Goal: Task Accomplishment & Management: Complete application form

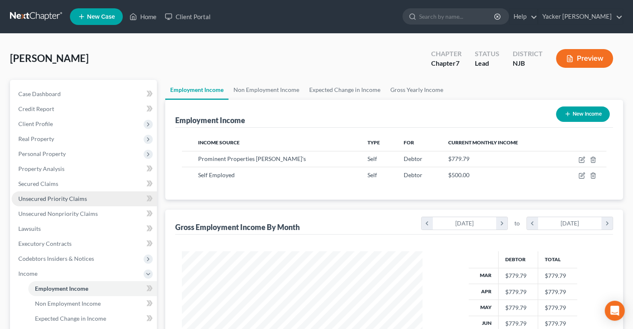
click at [65, 197] on span "Unsecured Priority Claims" at bounding box center [52, 198] width 69 height 7
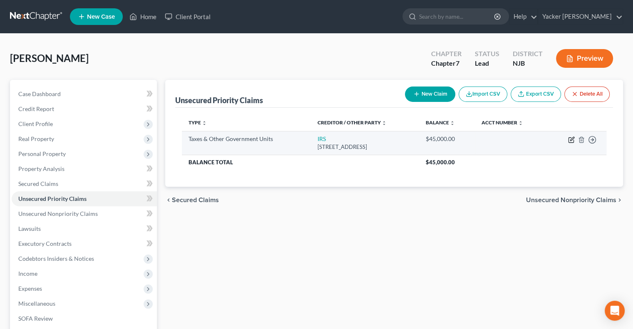
click at [496, 139] on icon "button" at bounding box center [572, 139] width 4 height 4
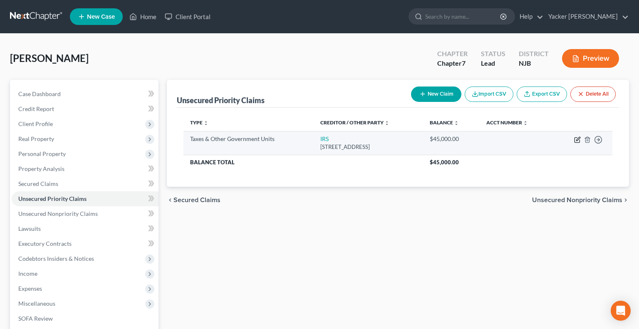
select select "0"
select select "22"
select select "3"
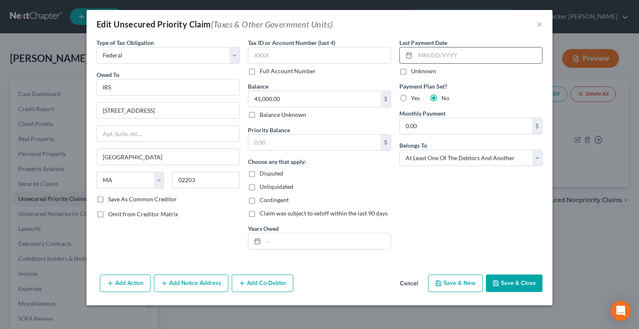
click at [437, 53] on input "text" at bounding box center [478, 55] width 127 height 16
click at [463, 55] on input "[DATE]" at bounding box center [478, 55] width 127 height 16
click at [423, 55] on input "[DATE]" at bounding box center [478, 55] width 127 height 16
type input "[DATE]"
click at [309, 236] on input "text" at bounding box center [327, 242] width 127 height 16
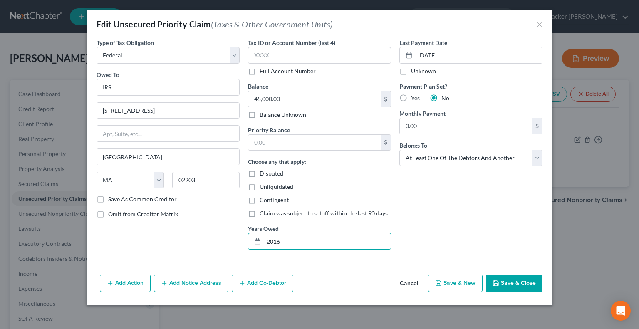
type input "2016"
click at [108, 196] on label "Save As Common Creditor" at bounding box center [142, 199] width 69 height 8
click at [112, 196] on input "Save As Common Creditor" at bounding box center [114, 197] width 5 height 5
click at [451, 236] on button "Save & New" at bounding box center [455, 283] width 55 height 17
checkbox input "false"
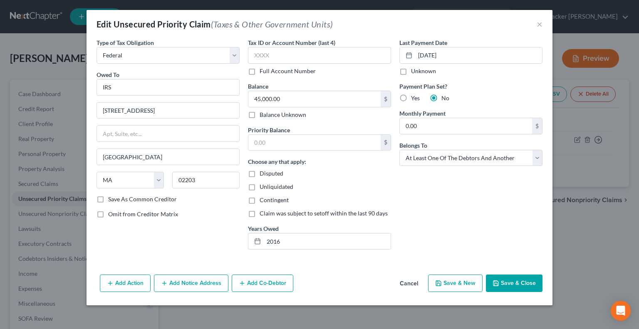
select select "0"
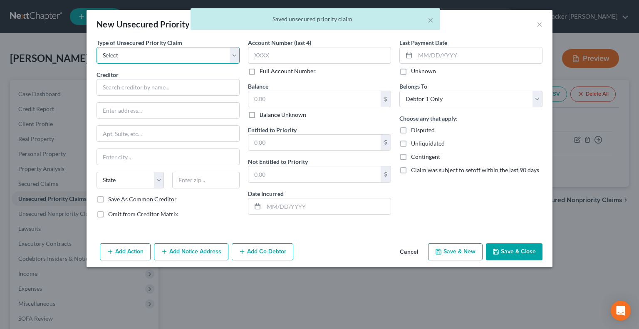
click at [156, 56] on select "Select Taxes & Other Government Units Domestic Support Obligations Extensions o…" at bounding box center [168, 55] width 143 height 17
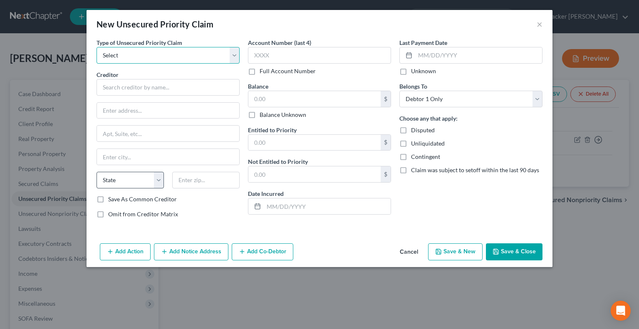
select select "0"
click at [97, 47] on select "Select Taxes & Other Government Units Domestic Support Obligations Extensions o…" at bounding box center [168, 55] width 143 height 17
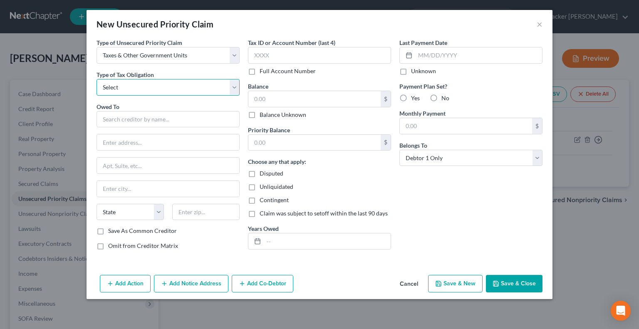
click at [172, 91] on select "Select Federal City State Franchise Tax Board Other" at bounding box center [168, 87] width 143 height 17
select select "0"
click at [97, 79] on select "Select Federal City State Franchise Tax Board Other" at bounding box center [168, 87] width 143 height 17
click at [150, 119] on input "text" at bounding box center [168, 119] width 143 height 17
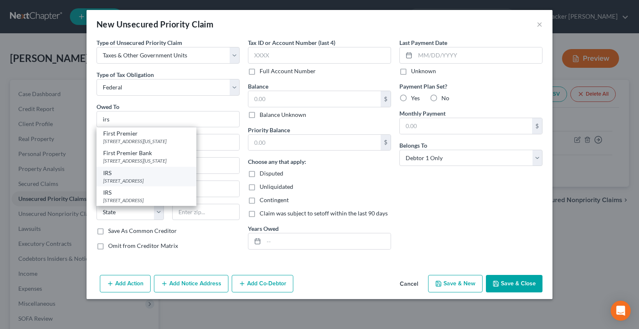
click at [152, 171] on div "IRS" at bounding box center [146, 173] width 87 height 8
type input "IRS"
type input "[STREET_ADDRESS]"
type input "[GEOGRAPHIC_DATA]"
select select "22"
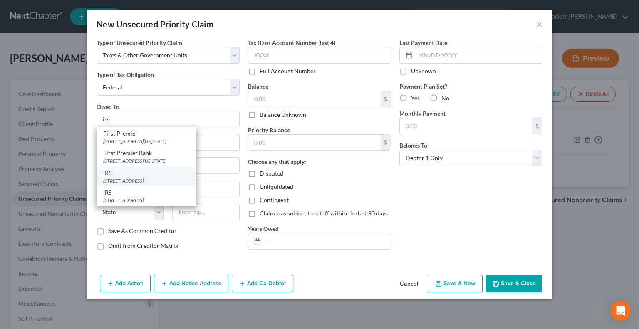
type input "02203"
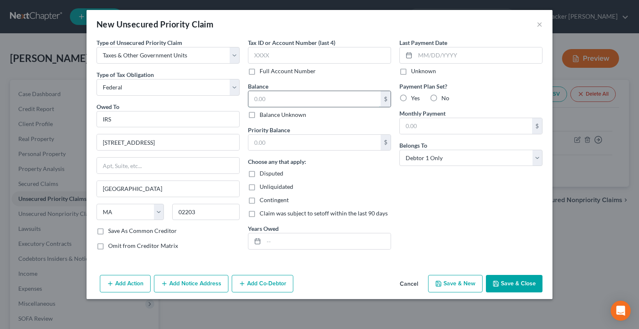
click at [273, 98] on input "text" at bounding box center [314, 99] width 132 height 16
type input "7,103.17"
drag, startPoint x: 285, startPoint y: 240, endPoint x: 283, endPoint y: 233, distance: 7.3
click at [285, 236] on input "text" at bounding box center [327, 242] width 127 height 16
type input "2016"
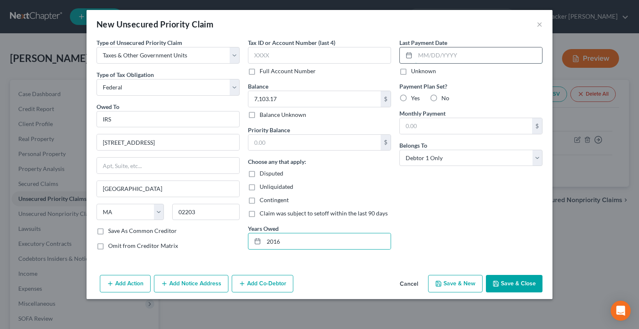
click at [440, 55] on input "text" at bounding box center [478, 55] width 127 height 16
type input "[DATE]"
click at [457, 161] on select "Select Debtor 1 Only Debtor 2 Only Debtor 1 And Debtor 2 Only At Least One Of T…" at bounding box center [471, 158] width 143 height 17
select select "3"
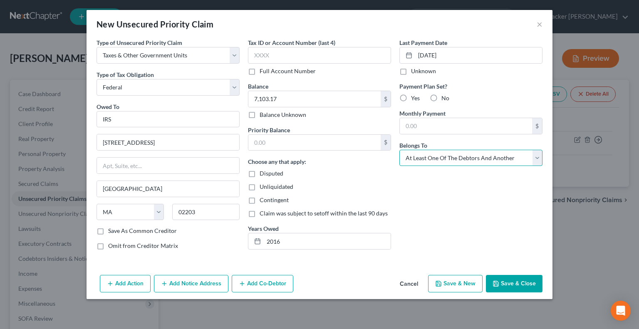
click at [400, 150] on select "Select Debtor 1 Only Debtor 2 Only Debtor 1 And Debtor 2 Only At Least One Of T…" at bounding box center [471, 158] width 143 height 17
drag, startPoint x: 507, startPoint y: 283, endPoint x: 505, endPoint y: 278, distance: 6.0
click at [496, 236] on button "Save & Close" at bounding box center [514, 283] width 57 height 17
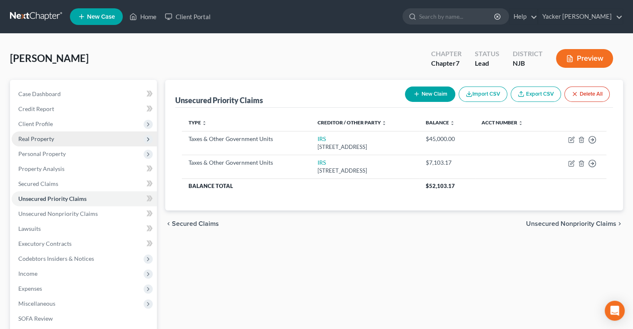
click at [59, 142] on span "Real Property" at bounding box center [84, 139] width 145 height 15
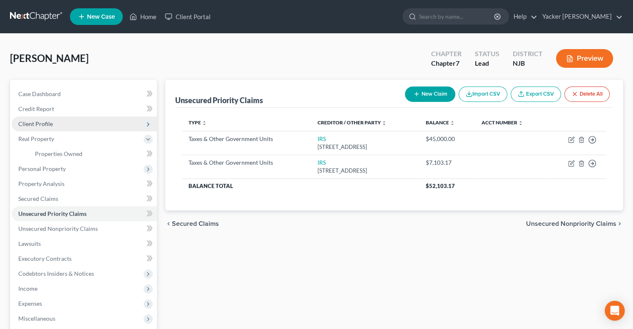
click at [62, 120] on span "Client Profile" at bounding box center [84, 124] width 145 height 15
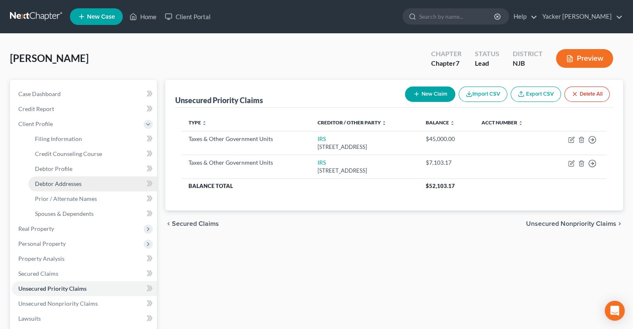
click at [62, 180] on span "Debtor Addresses" at bounding box center [58, 183] width 47 height 7
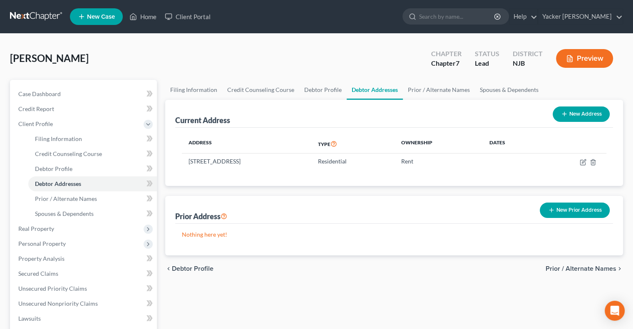
click at [496, 209] on button "New Prior Address" at bounding box center [575, 210] width 70 height 15
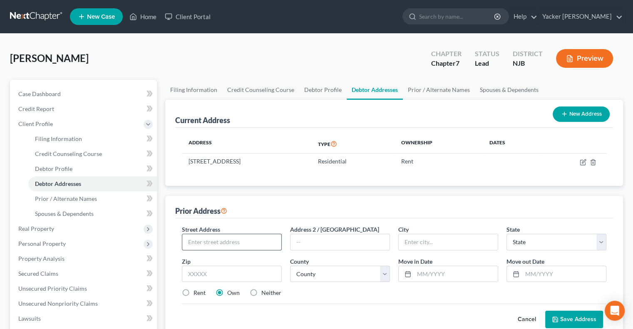
click at [213, 236] on input "text" at bounding box center [231, 242] width 99 height 16
type input "[STREET_ADDRESS]"
type input "[GEOGRAPHIC_DATA]"
select select "33"
type input "07010"
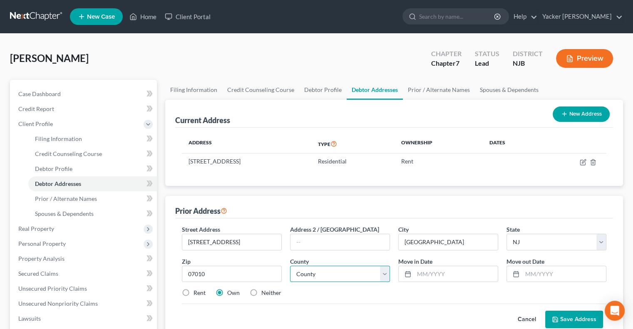
click at [355, 236] on select "County [GEOGRAPHIC_DATA] [GEOGRAPHIC_DATA] [GEOGRAPHIC_DATA] [GEOGRAPHIC_DATA] …" at bounding box center [340, 274] width 100 height 17
select select "1"
click at [290, 236] on select "County [GEOGRAPHIC_DATA] [GEOGRAPHIC_DATA] [GEOGRAPHIC_DATA] [GEOGRAPHIC_DATA] …" at bounding box center [340, 274] width 100 height 17
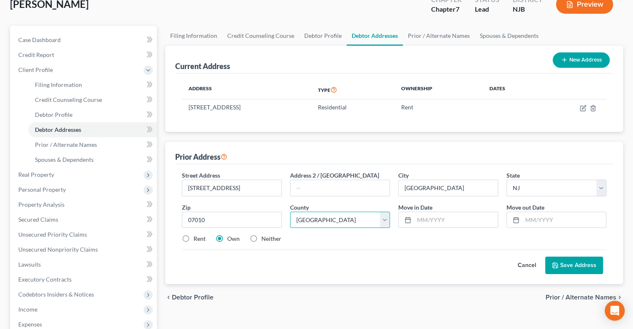
scroll to position [125, 0]
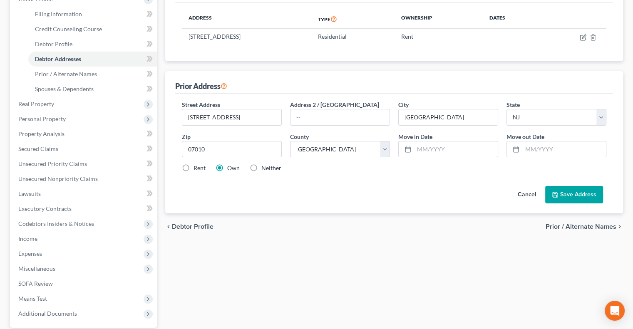
click at [194, 169] on label "Rent" at bounding box center [200, 168] width 12 height 8
click at [197, 169] on input "Rent" at bounding box center [199, 166] width 5 height 5
radio input "true"
click at [496, 193] on button "Save Address" at bounding box center [574, 194] width 58 height 17
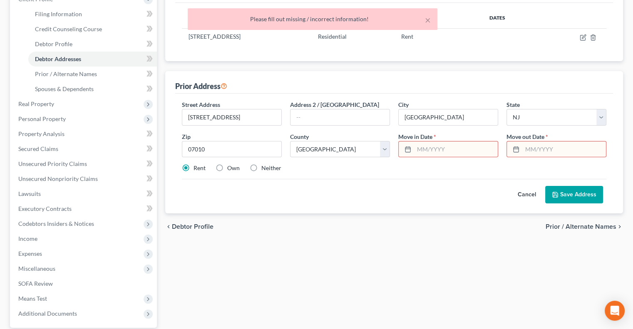
click at [460, 150] on input "text" at bounding box center [456, 150] width 84 height 16
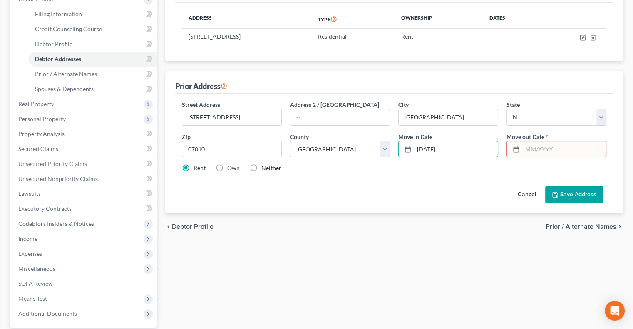
type input "[DATE]"
click at [496, 149] on input "text" at bounding box center [564, 150] width 84 height 16
type input "[DATE]"
click at [496, 197] on button "Save Address" at bounding box center [574, 194] width 58 height 17
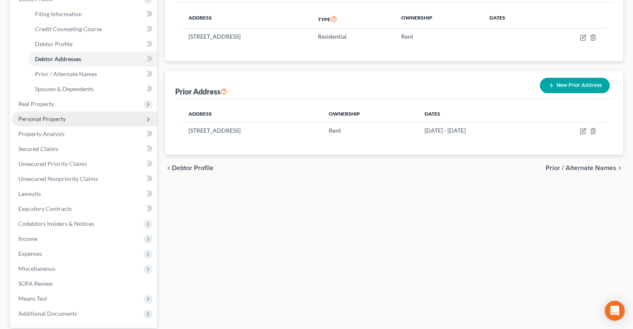
scroll to position [0, 0]
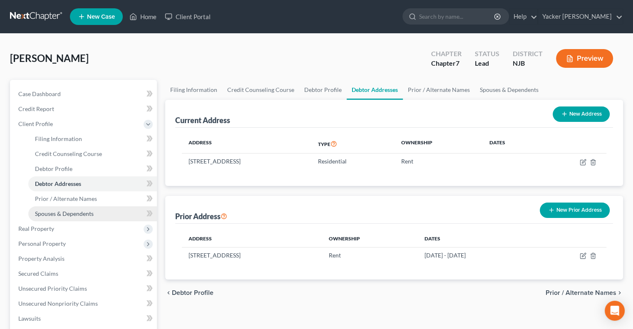
click at [74, 215] on span "Spouses & Dependents" at bounding box center [64, 213] width 59 height 7
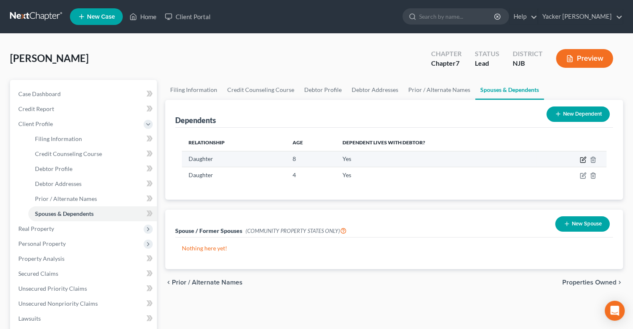
click at [496, 159] on icon "button" at bounding box center [583, 160] width 7 height 7
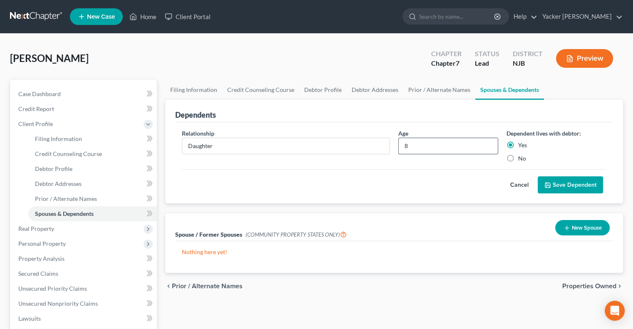
drag, startPoint x: 442, startPoint y: 151, endPoint x: 438, endPoint y: 149, distance: 4.7
click at [440, 149] on input "8" at bounding box center [448, 146] width 99 height 16
drag, startPoint x: 431, startPoint y: 147, endPoint x: 399, endPoint y: 143, distance: 32.6
click at [399, 143] on input "8" at bounding box center [448, 146] width 99 height 16
type input "9"
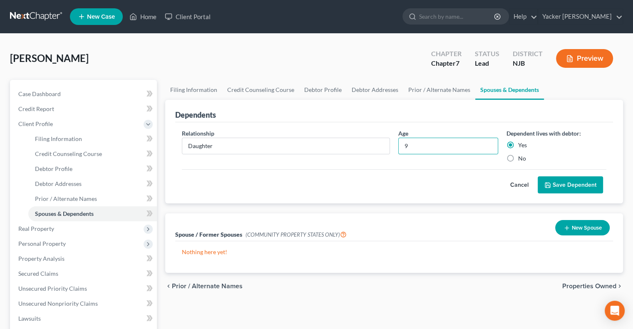
click at [496, 181] on button "Save Dependent" at bounding box center [570, 184] width 65 height 17
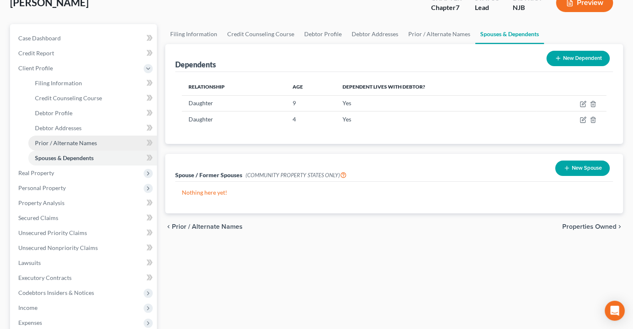
scroll to position [125, 0]
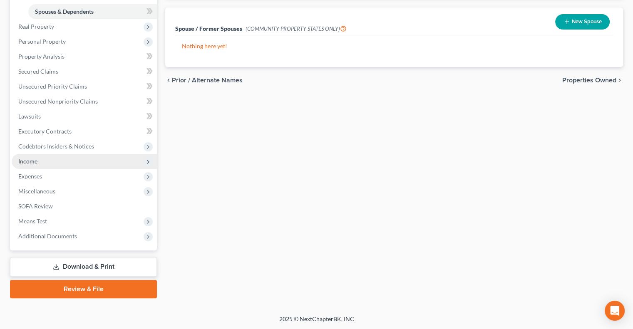
click at [58, 160] on span "Income" at bounding box center [84, 161] width 145 height 15
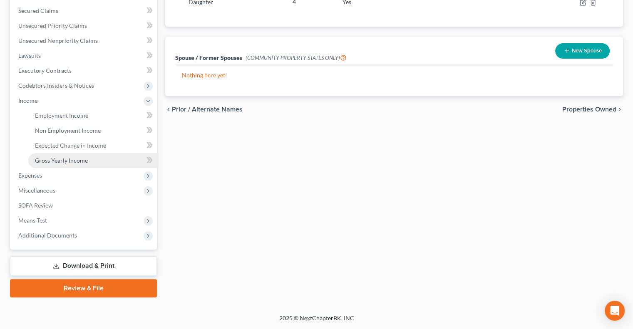
scroll to position [172, 0]
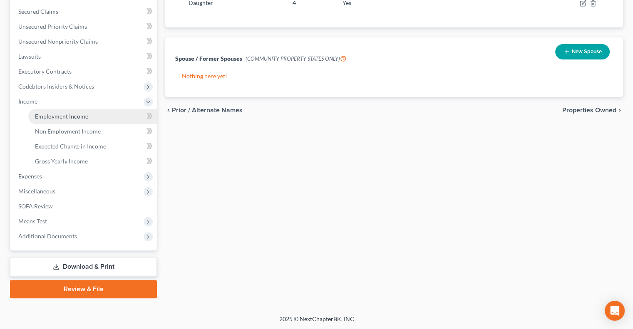
click at [82, 114] on span "Employment Income" at bounding box center [61, 116] width 53 height 7
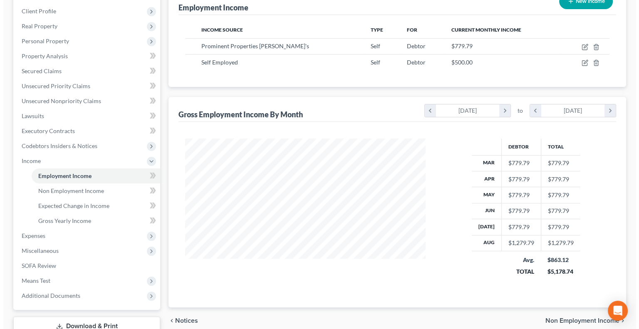
scroll to position [47, 0]
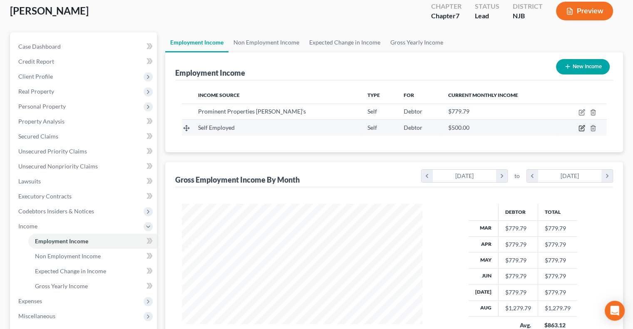
click at [496, 128] on icon "button" at bounding box center [583, 128] width 4 height 4
select select "1"
select select "0"
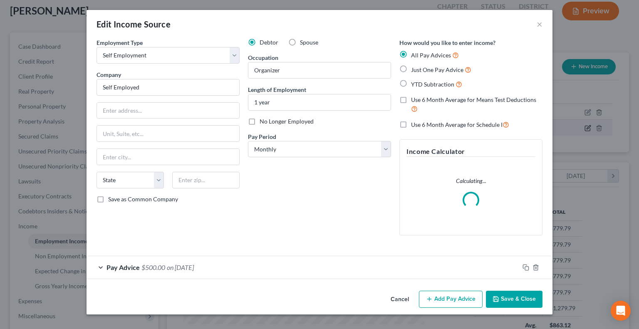
scroll to position [148, 260]
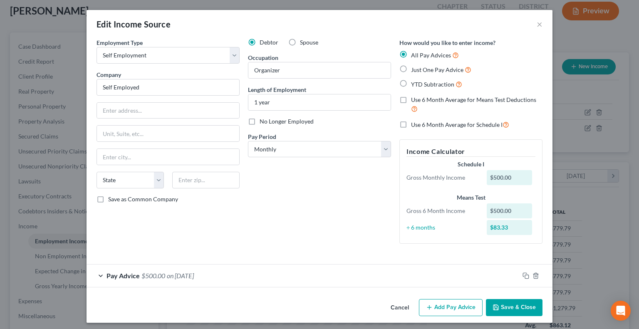
click at [496, 175] on div "$500.00" at bounding box center [510, 177] width 46 height 15
click at [496, 177] on div "$500.00" at bounding box center [510, 177] width 46 height 15
click at [194, 236] on span "on [DATE]" at bounding box center [180, 276] width 27 height 8
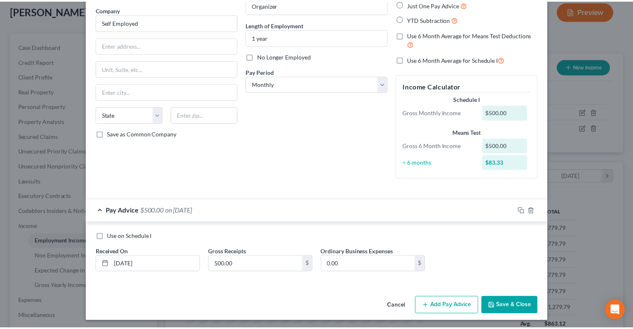
scroll to position [67, 0]
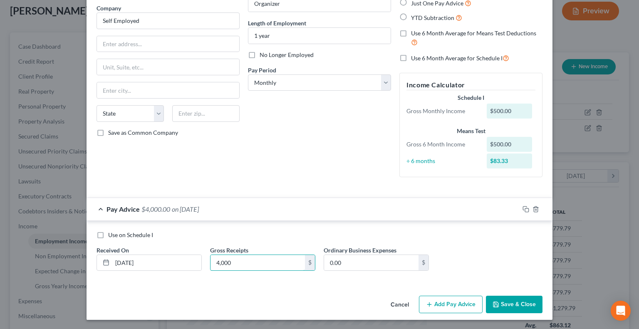
type input "4,000"
click at [496, 236] on button "Save & Close" at bounding box center [514, 304] width 57 height 17
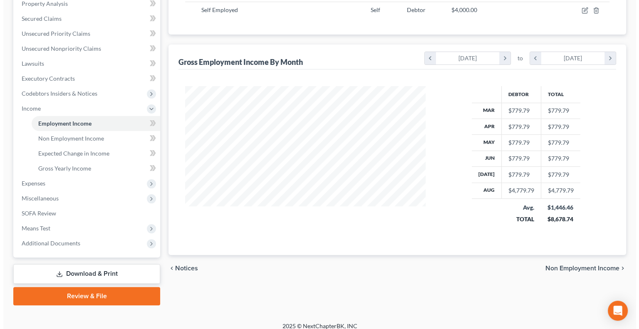
scroll to position [0, 0]
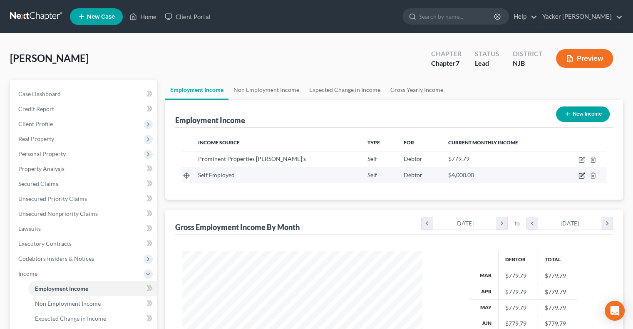
click at [496, 176] on icon "button" at bounding box center [582, 175] width 7 height 7
select select "1"
select select "0"
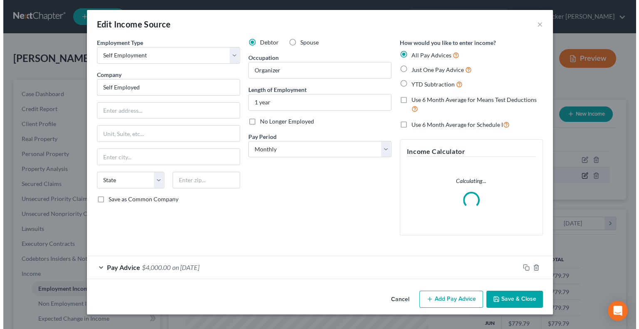
scroll to position [148, 260]
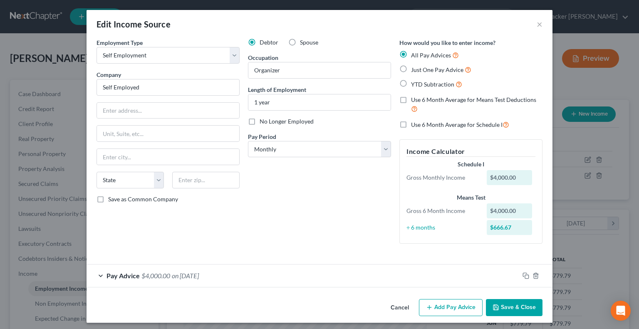
click at [183, 236] on span "on [DATE]" at bounding box center [185, 276] width 27 height 8
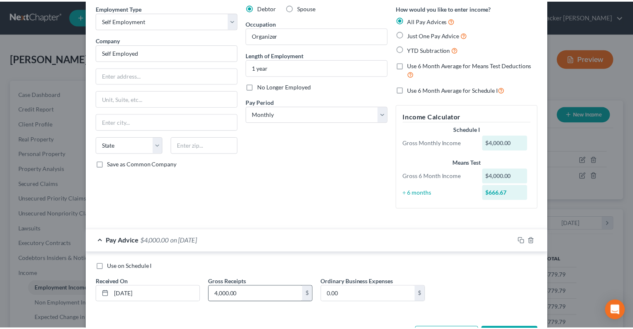
scroll to position [67, 0]
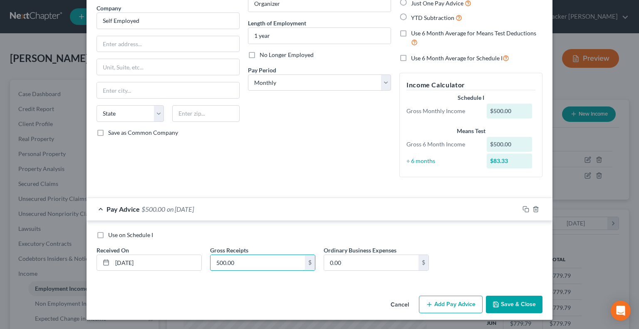
type input "500.00"
click at [496, 236] on button "Save & Close" at bounding box center [514, 304] width 57 height 17
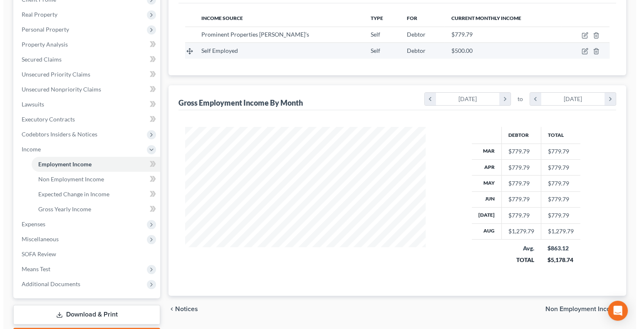
scroll to position [125, 0]
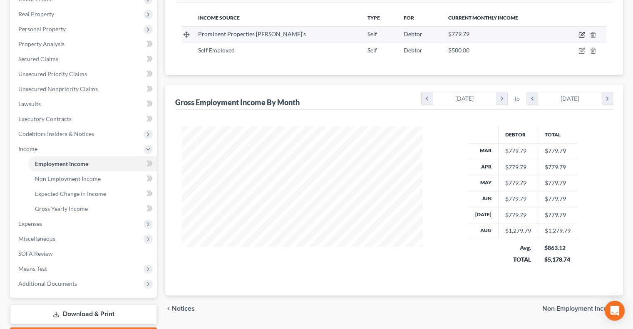
click at [496, 34] on icon "button" at bounding box center [582, 35] width 7 height 7
select select "1"
select select "33"
select select "0"
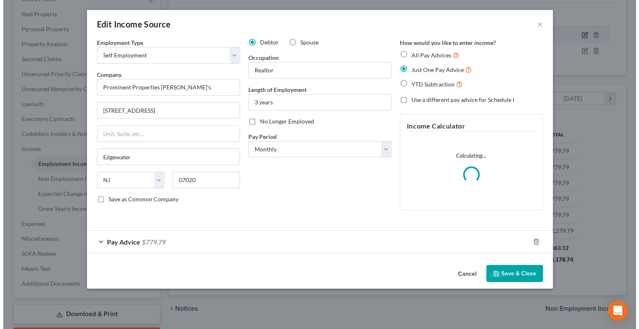
scroll to position [148, 260]
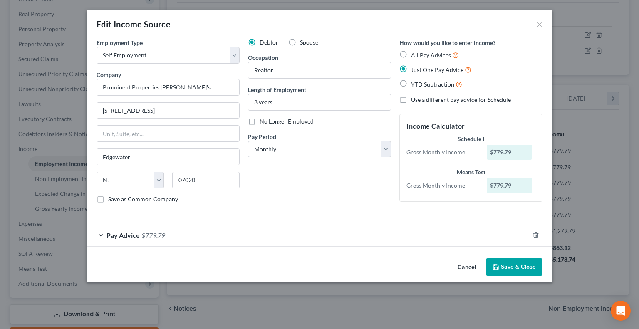
click at [257, 236] on div "Pay Advice $779.79" at bounding box center [308, 235] width 443 height 22
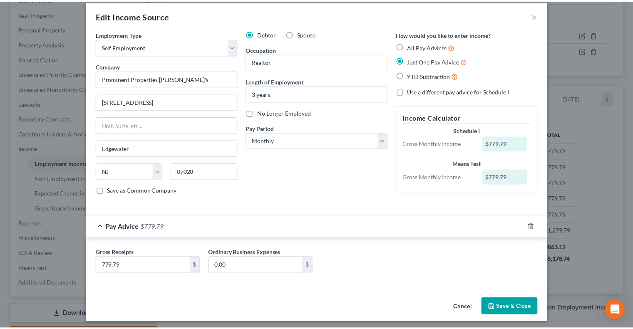
scroll to position [10, 0]
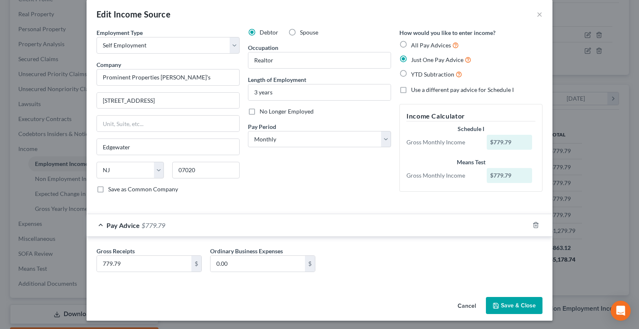
click at [496, 236] on button "Save & Close" at bounding box center [514, 305] width 57 height 17
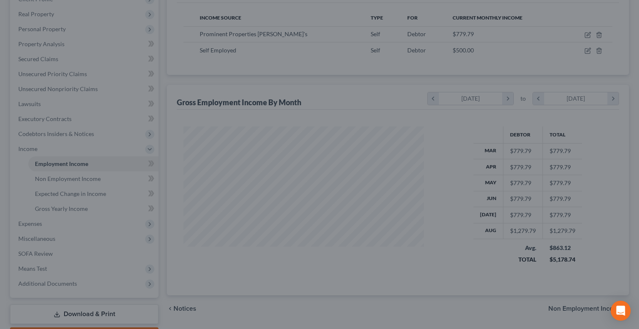
scroll to position [416082, 415973]
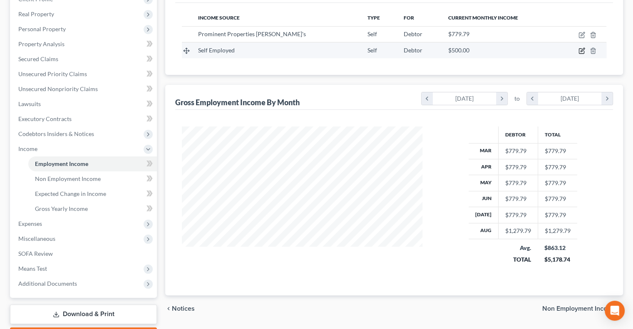
click at [496, 51] on icon "button" at bounding box center [582, 50] width 7 height 7
select select "1"
select select "0"
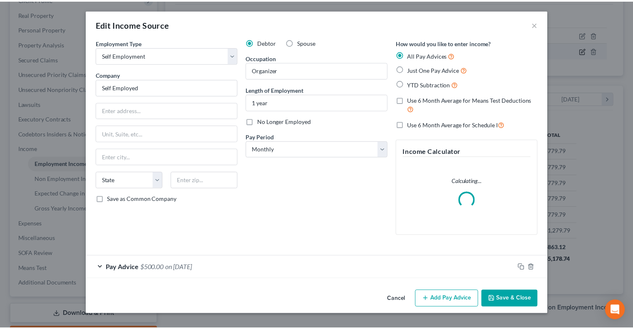
scroll to position [148, 260]
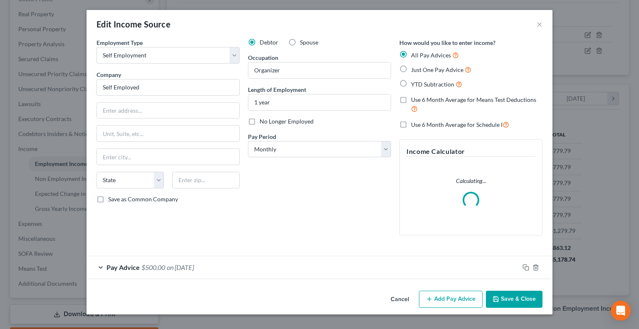
click at [411, 69] on label "Just One Pay Advice" at bounding box center [441, 70] width 60 height 10
click at [415, 69] on input "Just One Pay Advice" at bounding box center [417, 67] width 5 height 5
radio input "true"
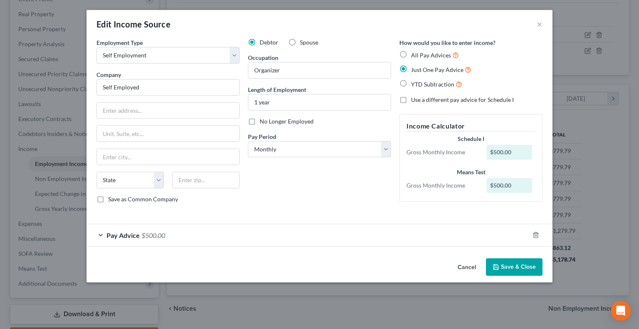
click at [496, 236] on button "Save & Close" at bounding box center [514, 266] width 57 height 17
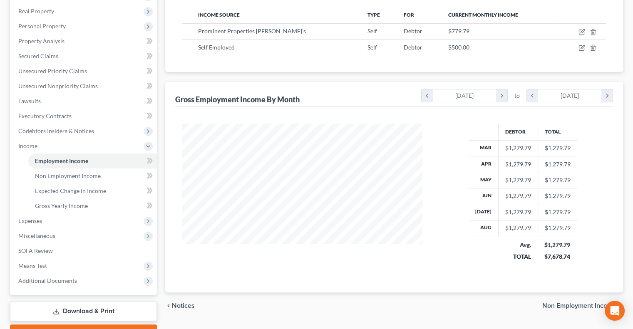
scroll to position [0, 0]
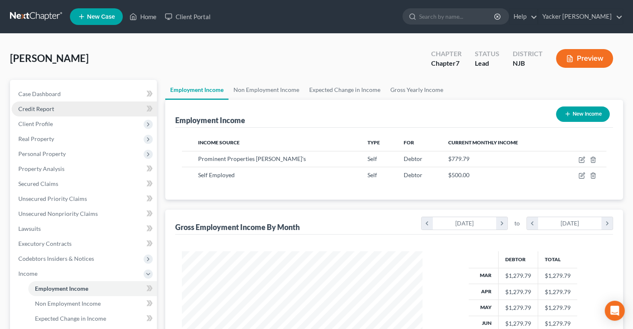
click at [73, 110] on link "Credit Report" at bounding box center [84, 109] width 145 height 15
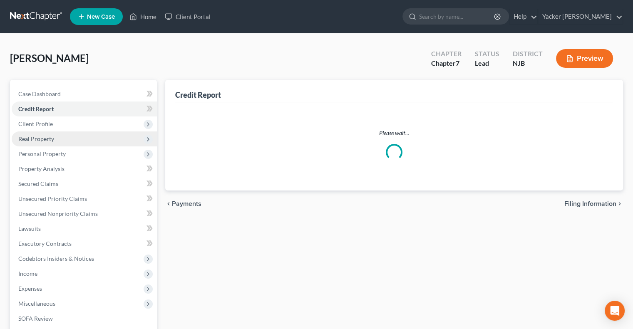
click at [100, 138] on span "Real Property" at bounding box center [84, 139] width 145 height 15
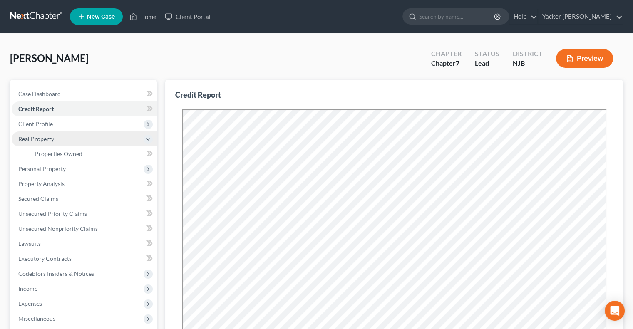
click at [73, 144] on span "Real Property" at bounding box center [84, 139] width 145 height 15
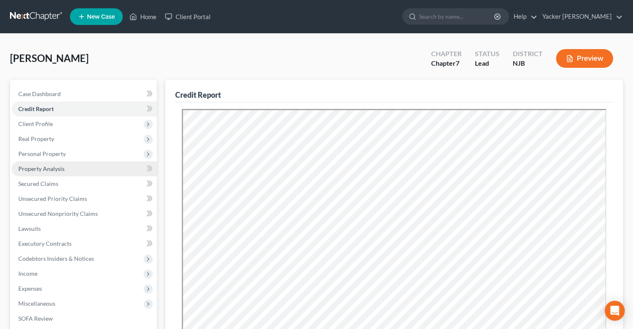
click at [68, 168] on link "Property Analysis" at bounding box center [84, 168] width 145 height 15
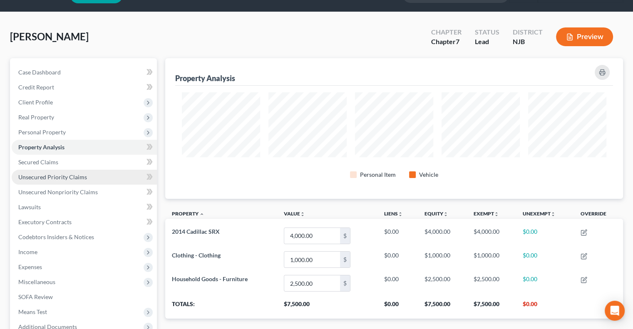
scroll to position [42, 0]
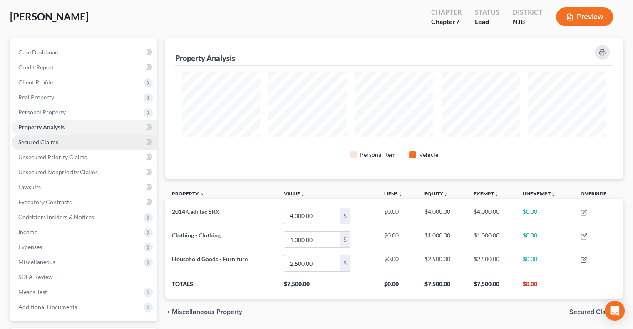
click at [73, 138] on link "Secured Claims" at bounding box center [84, 142] width 145 height 15
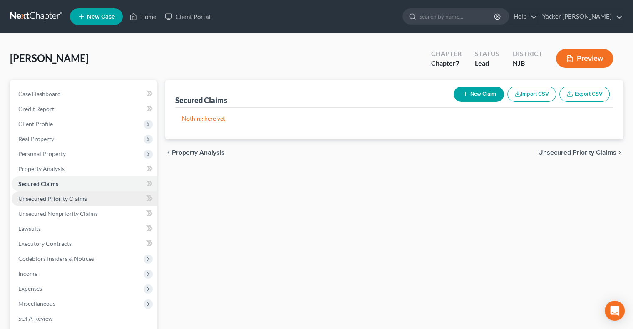
click at [84, 199] on span "Unsecured Priority Claims" at bounding box center [52, 198] width 69 height 7
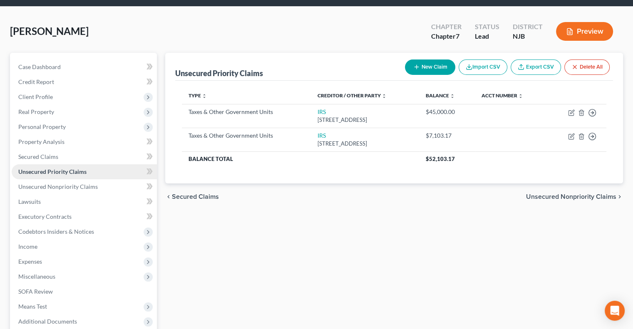
scroll to position [42, 0]
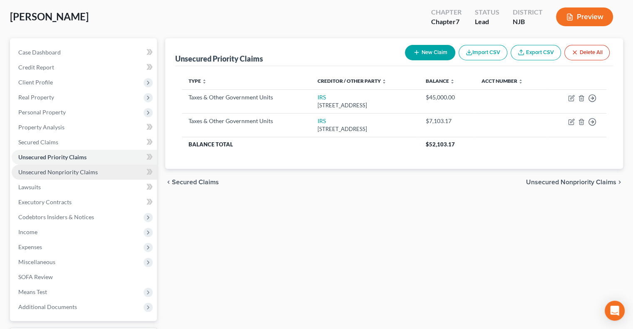
click at [95, 166] on link "Unsecured Nonpriority Claims" at bounding box center [84, 172] width 145 height 15
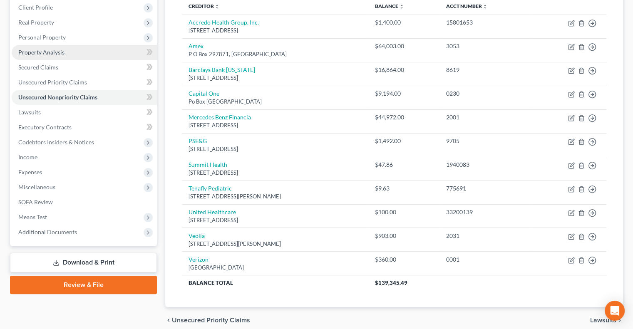
scroll to position [152, 0]
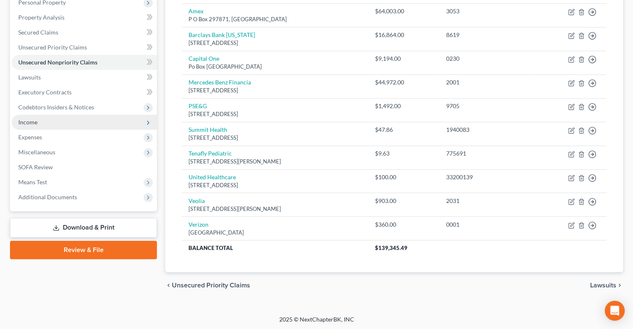
click at [44, 124] on span "Income" at bounding box center [84, 122] width 145 height 15
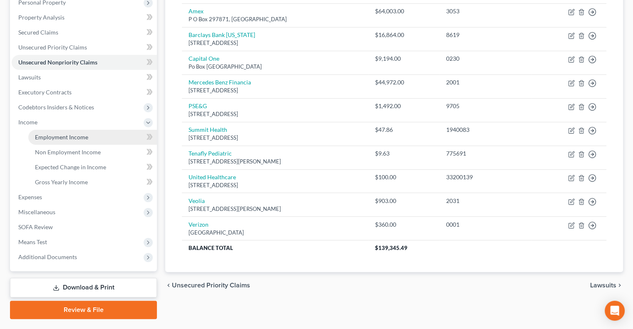
click at [74, 140] on span "Employment Income" at bounding box center [61, 137] width 53 height 7
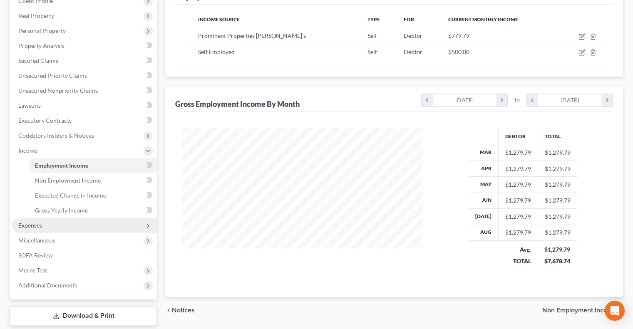
scroll to position [172, 0]
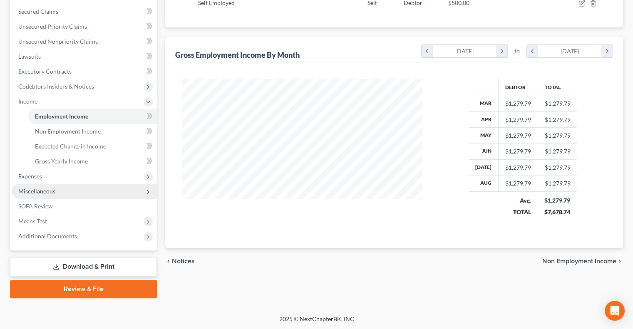
click at [55, 191] on span "Miscellaneous" at bounding box center [84, 191] width 145 height 15
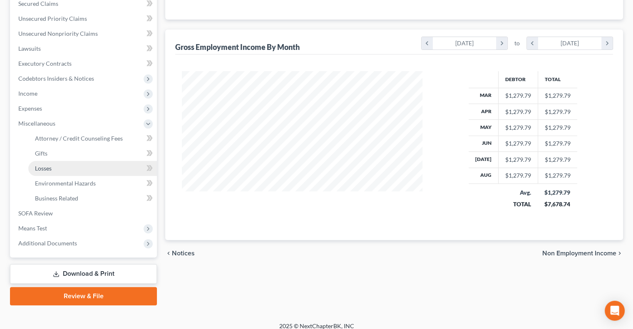
scroll to position [187, 0]
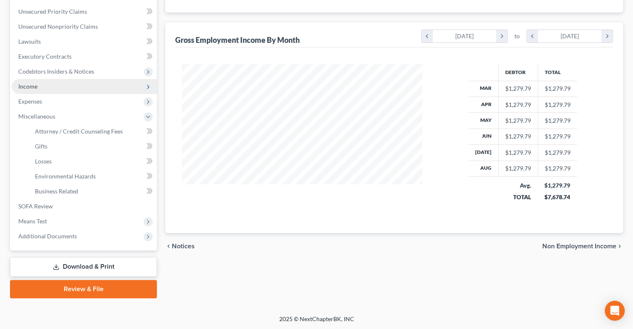
click at [68, 89] on span "Income" at bounding box center [84, 86] width 145 height 15
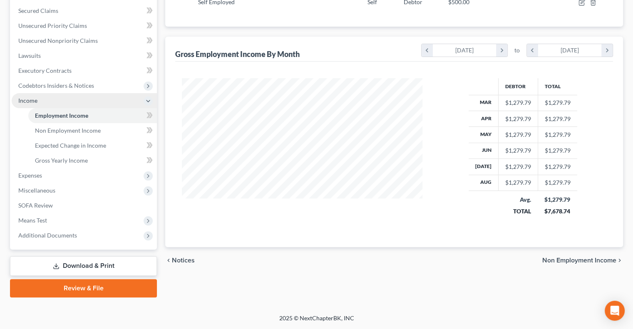
scroll to position [172, 0]
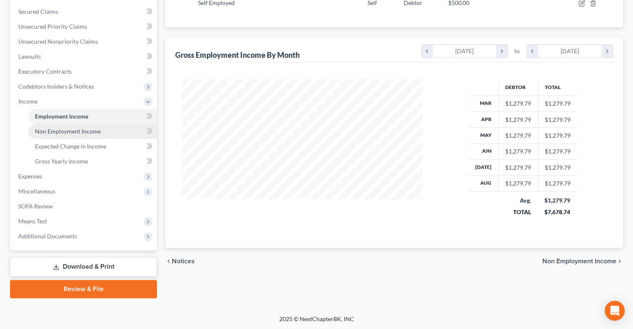
click at [92, 132] on span "Non Employment Income" at bounding box center [68, 131] width 66 height 7
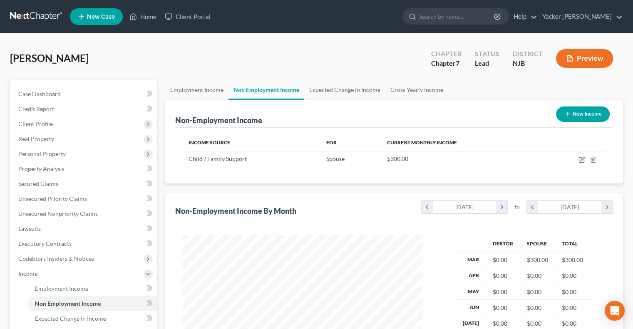
click at [496, 111] on button "New Income" at bounding box center [583, 114] width 54 height 15
select select "0"
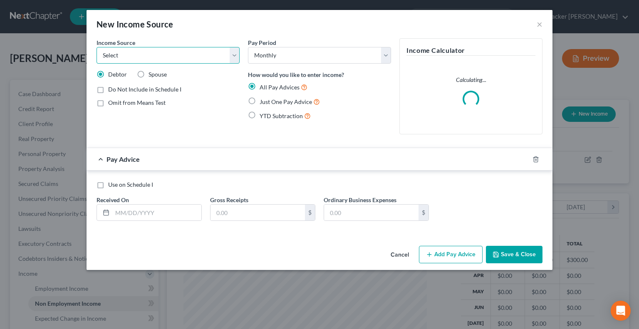
click at [218, 56] on select "Select Unemployment Disability (from employer) Pension Retirement Social Securi…" at bounding box center [168, 55] width 143 height 17
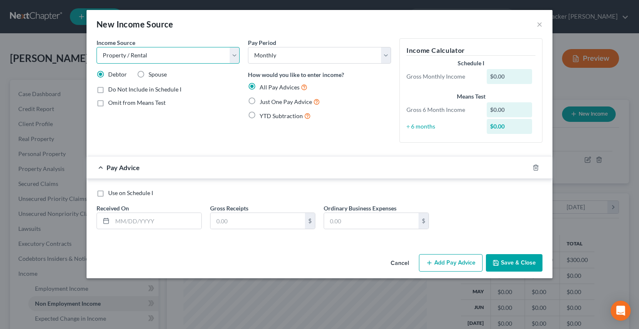
click at [97, 47] on select "Select Unemployment Disability (from employer) Pension Retirement Social Securi…" at bounding box center [168, 55] width 143 height 17
click at [231, 55] on select "Select Unemployment Disability (from employer) Pension Retirement Social Securi…" at bounding box center [168, 55] width 143 height 17
select select "13"
click at [97, 47] on select "Select Unemployment Disability (from employer) Pension Retirement Social Securi…" at bounding box center [168, 55] width 143 height 17
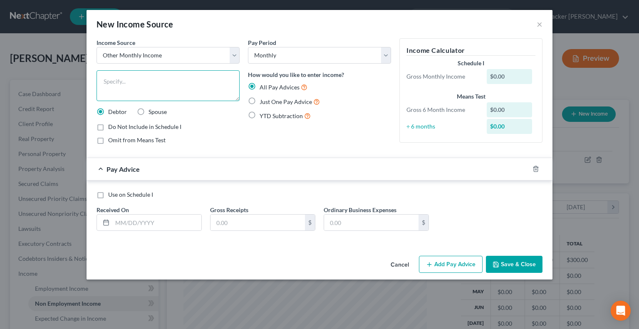
click at [175, 78] on textarea at bounding box center [168, 85] width 143 height 31
type textarea "Sale of a Porsche during dicorce proceedings."
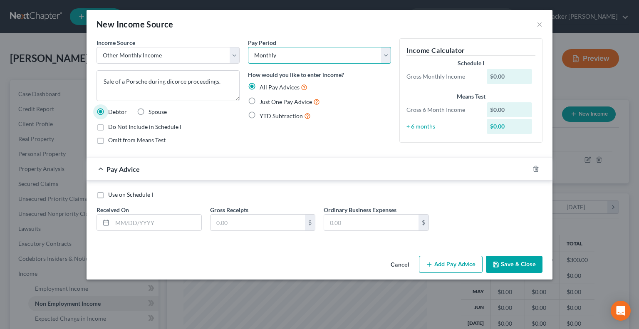
click at [320, 52] on select "Select Monthly Twice Monthly Every Other Week Weekly" at bounding box center [319, 55] width 143 height 17
click at [316, 60] on select "Select Monthly Twice Monthly Every Other Week Weekly" at bounding box center [319, 55] width 143 height 17
click at [403, 236] on button "Cancel" at bounding box center [400, 265] width 32 height 17
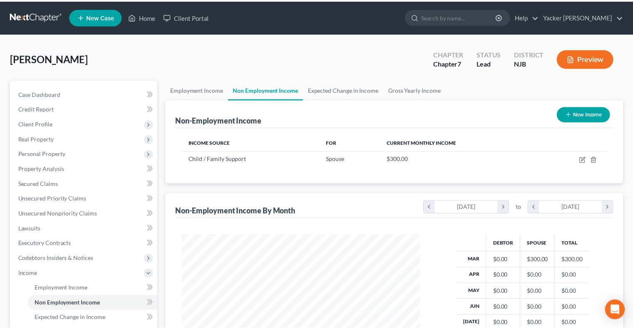
scroll to position [416082, 415973]
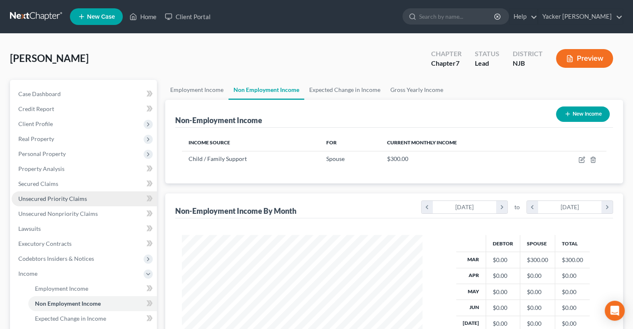
click at [63, 194] on link "Unsecured Priority Claims" at bounding box center [84, 198] width 145 height 15
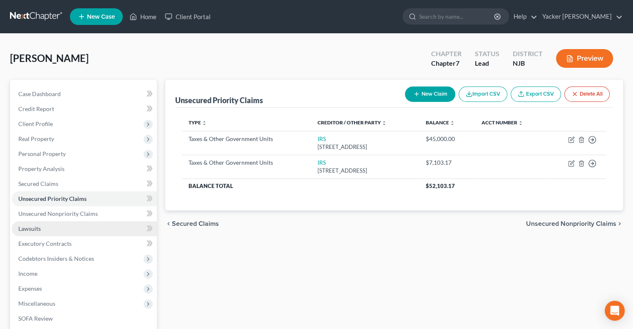
click at [45, 224] on link "Lawsuits" at bounding box center [84, 228] width 145 height 15
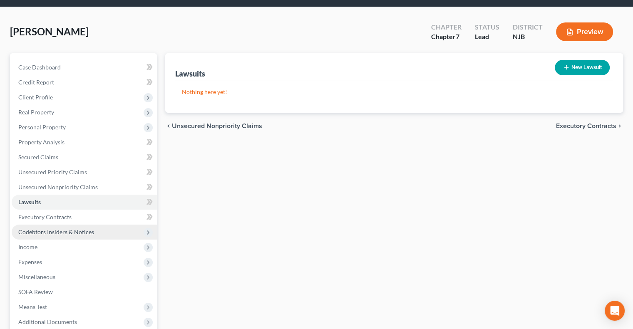
scroll to position [42, 0]
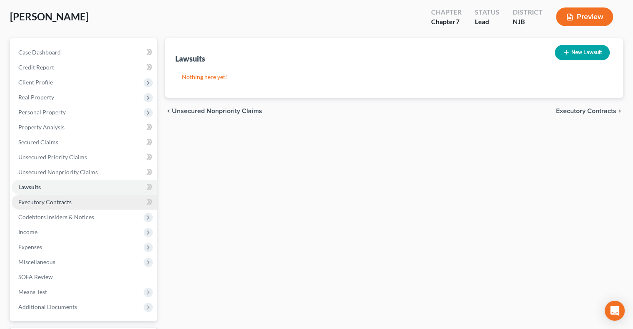
click at [52, 207] on link "Executory Contracts" at bounding box center [84, 202] width 145 height 15
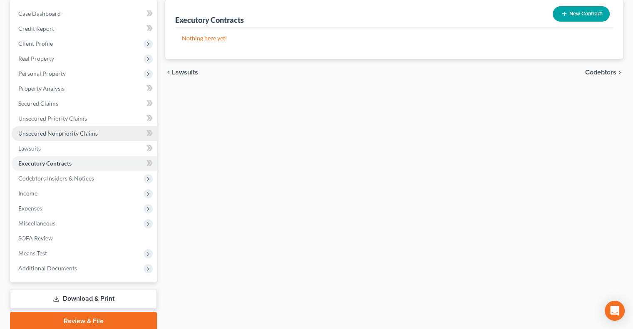
scroll to position [83, 0]
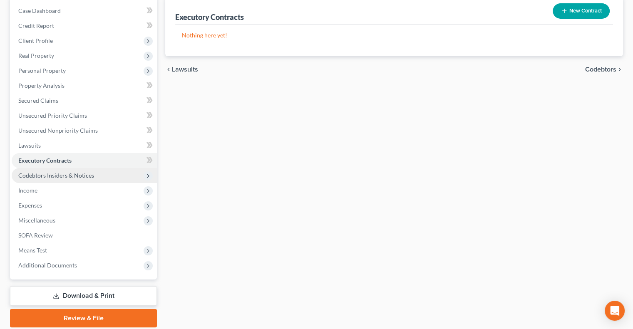
click at [68, 179] on span "Codebtors Insiders & Notices" at bounding box center [84, 175] width 145 height 15
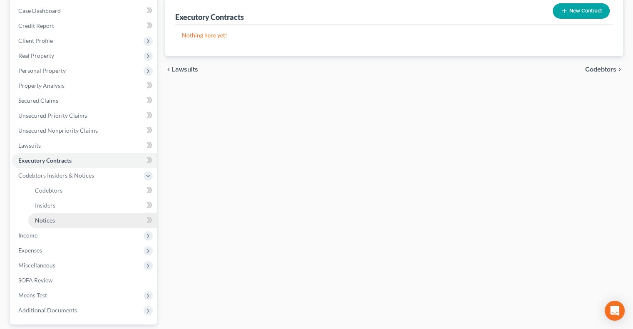
click at [58, 216] on link "Notices" at bounding box center [92, 220] width 129 height 15
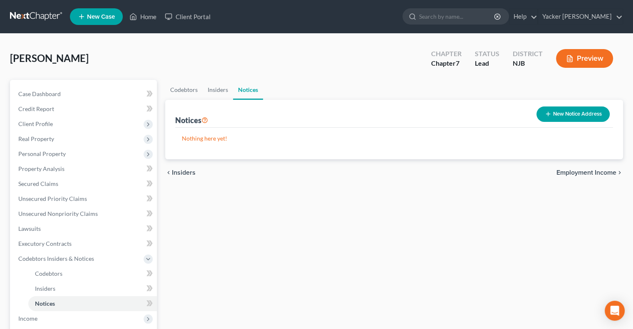
click at [496, 113] on button "New Notice Address" at bounding box center [573, 114] width 73 height 15
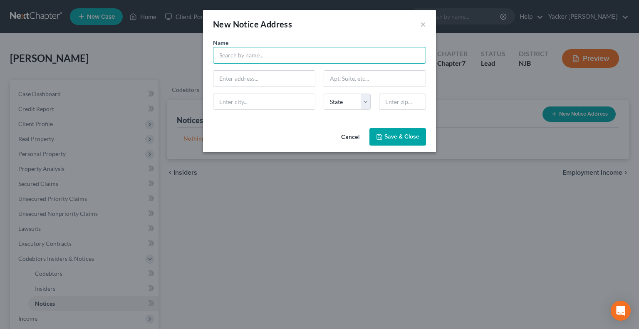
click at [310, 58] on input "text" at bounding box center [319, 55] width 213 height 17
click at [351, 134] on button "Cancel" at bounding box center [351, 137] width 32 height 17
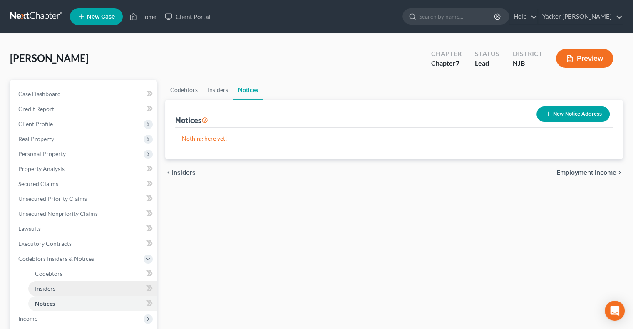
click at [75, 236] on link "Insiders" at bounding box center [92, 288] width 129 height 15
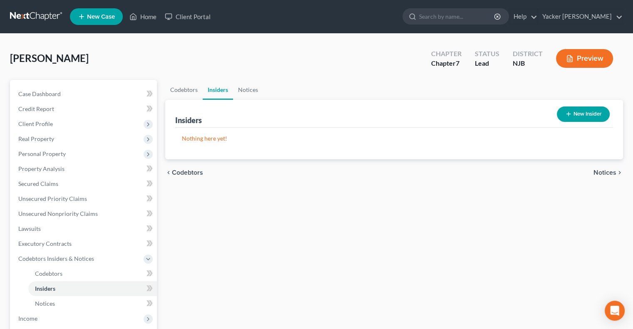
click at [496, 111] on icon "button" at bounding box center [568, 114] width 7 height 7
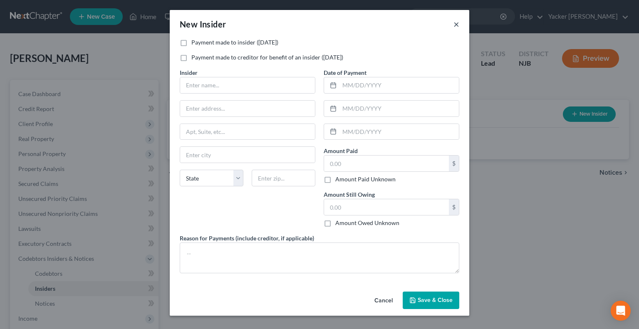
click at [458, 25] on button "×" at bounding box center [457, 24] width 6 height 10
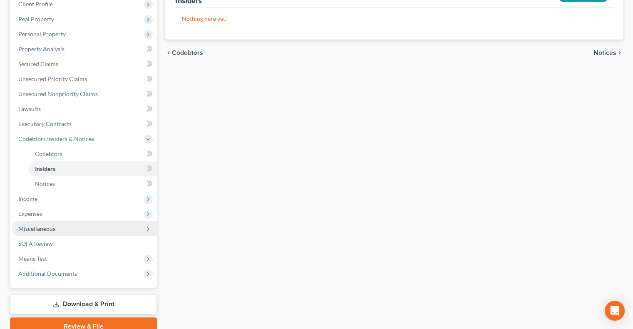
scroll to position [125, 0]
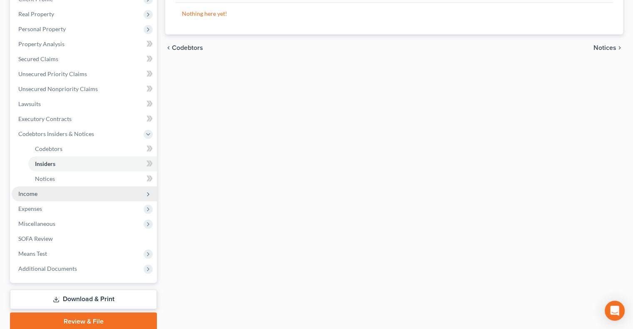
click at [65, 195] on span "Income" at bounding box center [84, 193] width 145 height 15
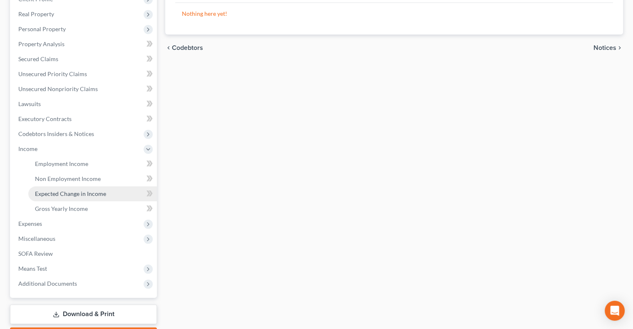
click at [81, 192] on span "Expected Change in Income" at bounding box center [70, 193] width 71 height 7
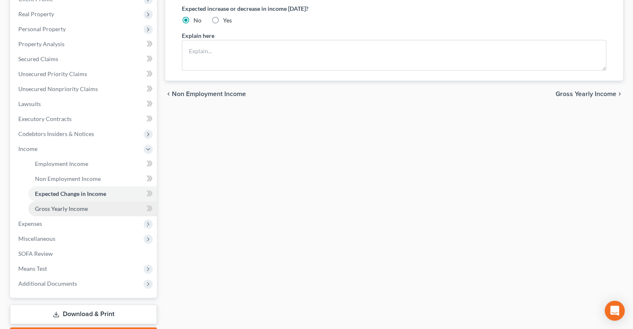
click at [71, 209] on span "Gross Yearly Income" at bounding box center [61, 208] width 53 height 7
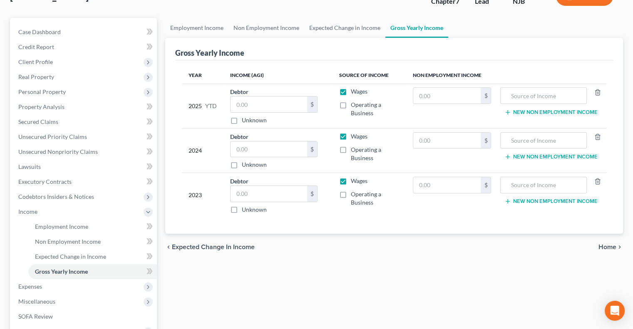
scroll to position [83, 0]
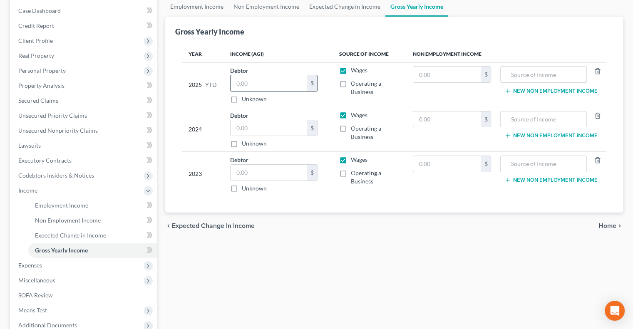
click at [261, 85] on input "text" at bounding box center [269, 83] width 77 height 16
type input "10,238.22"
click at [379, 83] on span "Operating a Business" at bounding box center [366, 87] width 30 height 15
click at [360, 83] on input "Operating a Business" at bounding box center [356, 81] width 5 height 5
checkbox input "true"
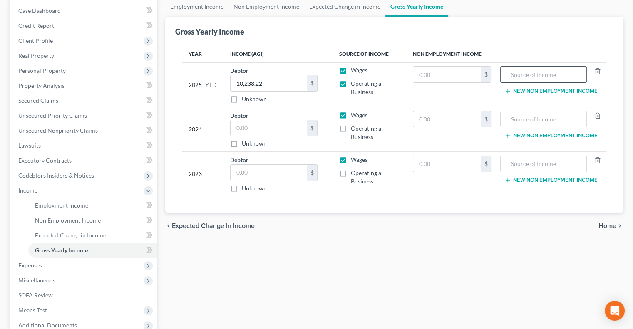
click at [496, 72] on input "text" at bounding box center [543, 75] width 77 height 16
click at [282, 128] on input "text" at bounding box center [269, 128] width 77 height 16
click at [53, 231] on link "Expected Change in Income" at bounding box center [92, 235] width 129 height 15
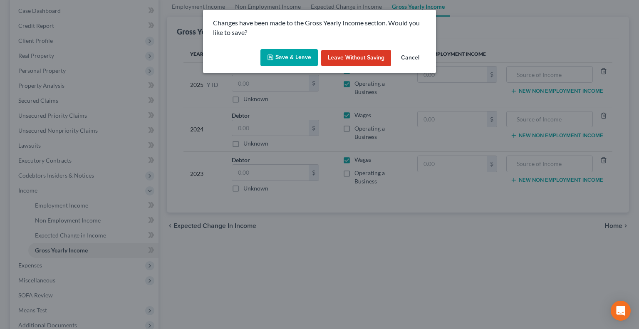
click at [347, 57] on button "Leave without Saving" at bounding box center [356, 58] width 70 height 17
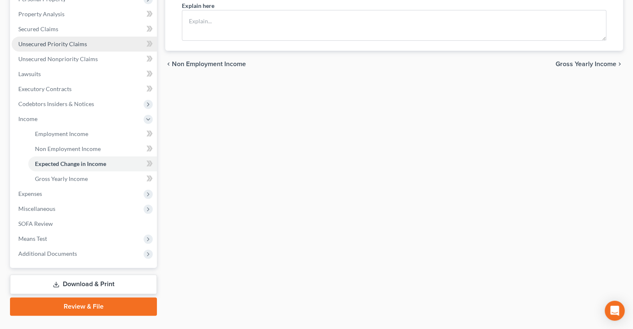
scroll to position [166, 0]
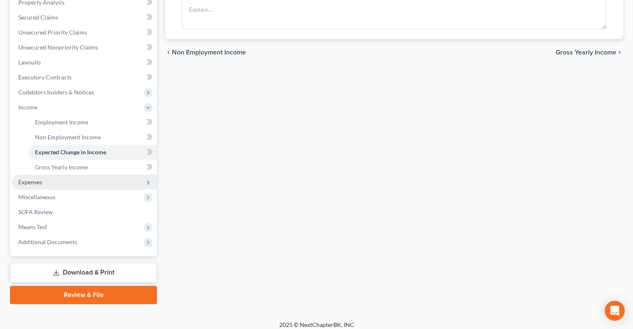
click at [92, 186] on span "Expenses" at bounding box center [84, 182] width 145 height 15
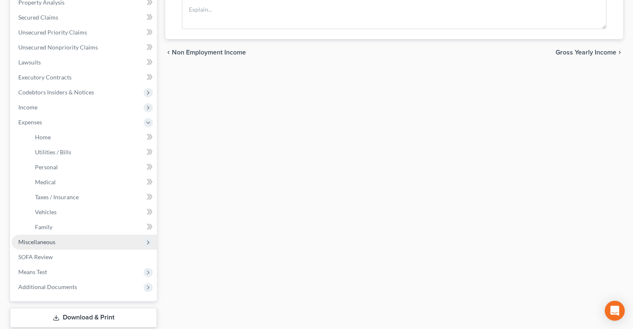
click at [75, 236] on span "Miscellaneous" at bounding box center [84, 242] width 145 height 15
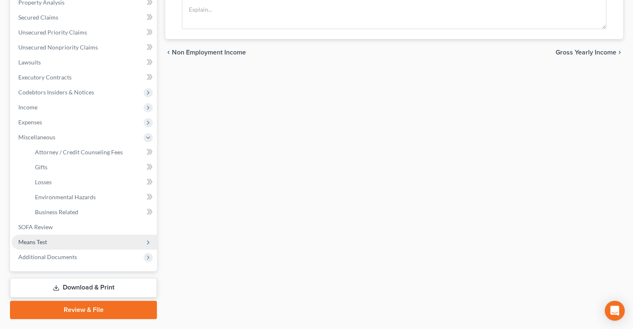
click at [70, 236] on span "Means Test" at bounding box center [84, 242] width 145 height 15
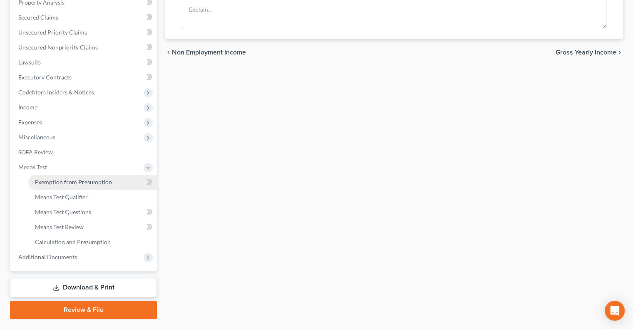
click at [85, 187] on link "Exemption from Presumption" at bounding box center [92, 182] width 129 height 15
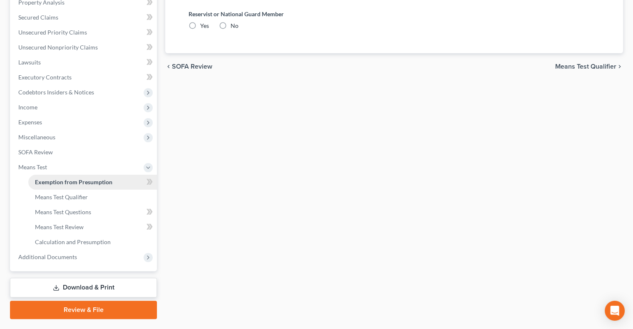
radio input "true"
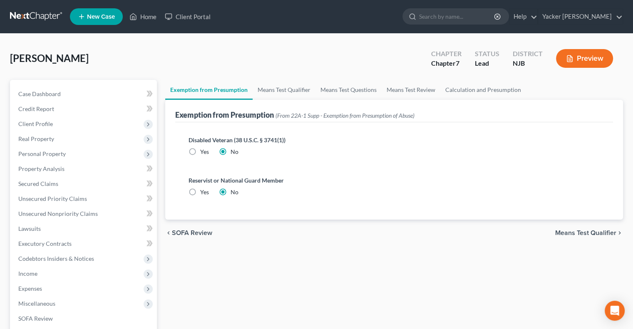
click at [496, 234] on span "Means Test Qualifier" at bounding box center [585, 233] width 61 height 7
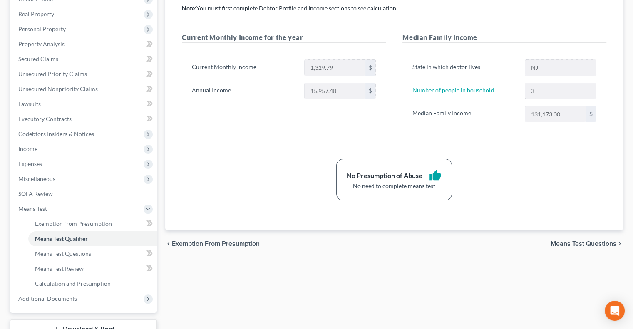
click at [496, 236] on span "Means Test Questions" at bounding box center [584, 244] width 66 height 7
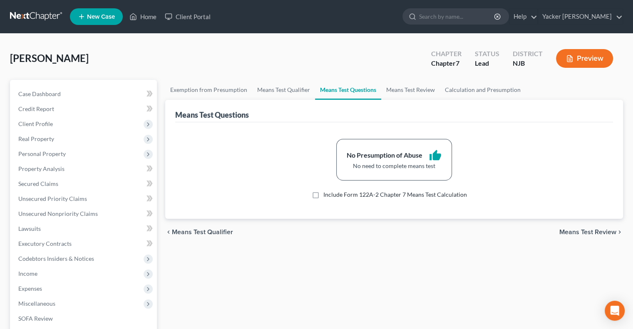
click at [323, 196] on label "Include Form 122A-2 Chapter 7 Means Test Calculation" at bounding box center [395, 195] width 144 height 8
click at [327, 196] on input "Include Form 122A-2 Chapter 7 Means Test Calculation" at bounding box center [329, 193] width 5 height 5
checkbox input "true"
select select "0"
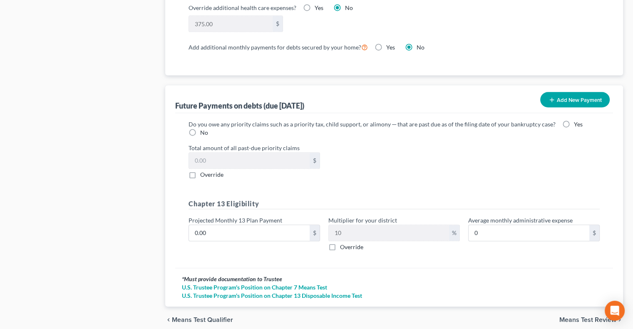
scroll to position [782, 0]
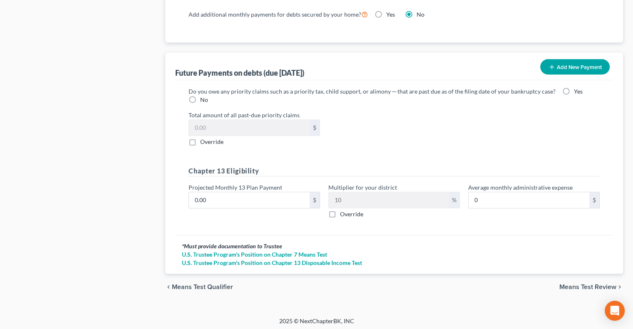
click at [496, 236] on span "Means Test Review" at bounding box center [587, 287] width 57 height 7
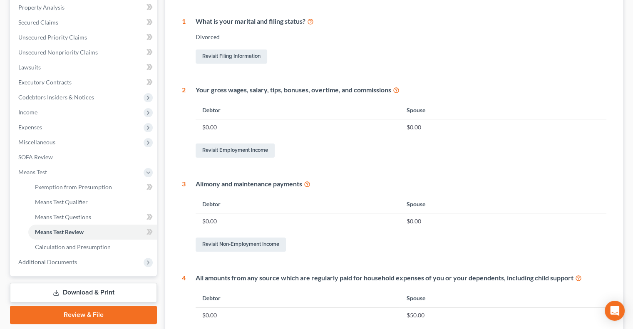
scroll to position [166, 0]
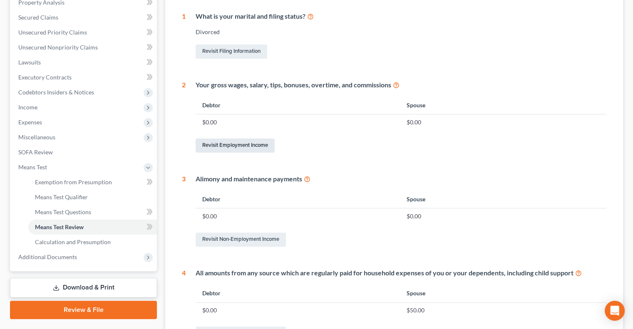
click at [253, 150] on link "Revisit Employment Income" at bounding box center [235, 146] width 79 height 14
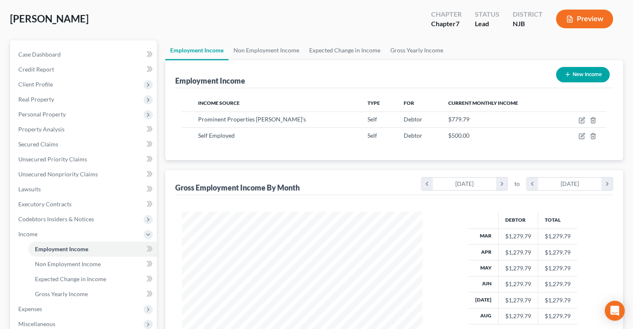
scroll to position [125, 0]
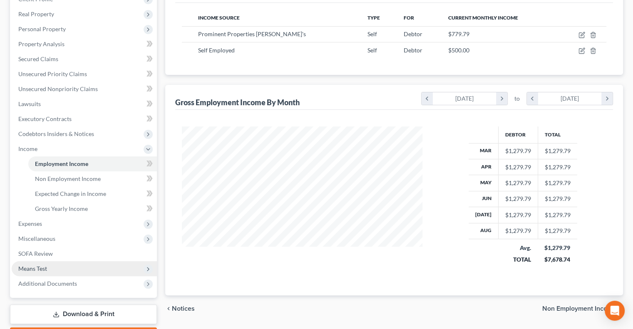
click at [60, 236] on span "Means Test" at bounding box center [84, 268] width 145 height 15
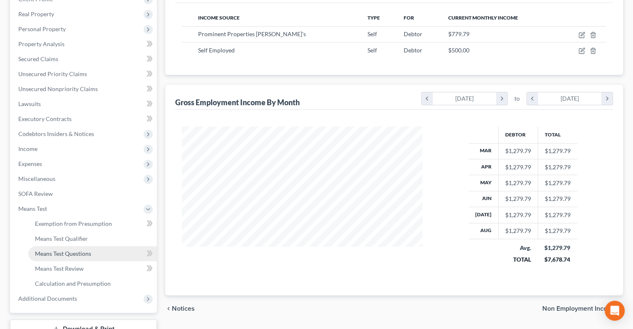
click at [87, 236] on span "Means Test Questions" at bounding box center [63, 253] width 56 height 7
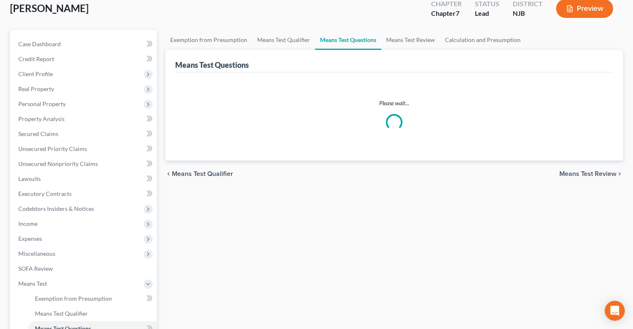
select select "0"
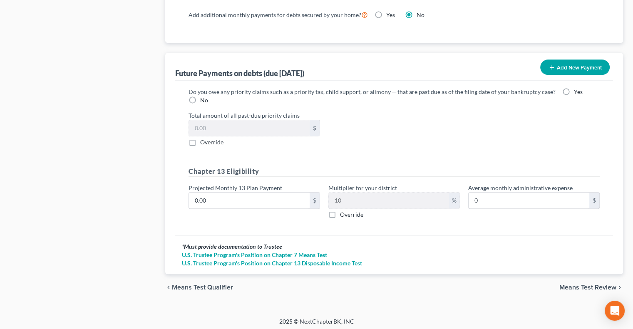
scroll to position [782, 0]
click at [496, 236] on div "chevron_left Means Test Qualifier Means Test Review chevron_right" at bounding box center [394, 287] width 458 height 27
click at [496, 236] on span "Means Test Review" at bounding box center [587, 287] width 57 height 7
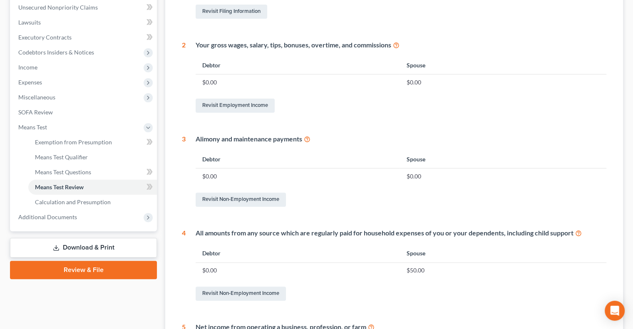
scroll to position [208, 0]
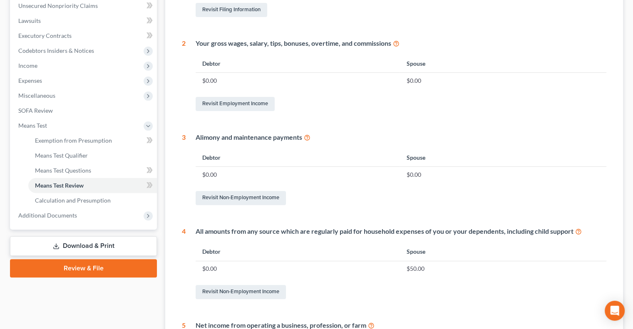
click at [244, 75] on td "$0.00" at bounding box center [298, 81] width 204 height 16
click at [241, 77] on td "$0.00" at bounding box center [298, 81] width 204 height 16
click at [237, 80] on td "$0.00" at bounding box center [298, 81] width 204 height 16
click at [215, 81] on td "$0.00" at bounding box center [298, 81] width 204 height 16
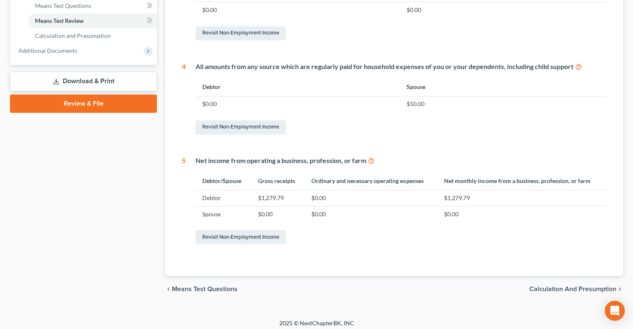
scroll to position [377, 0]
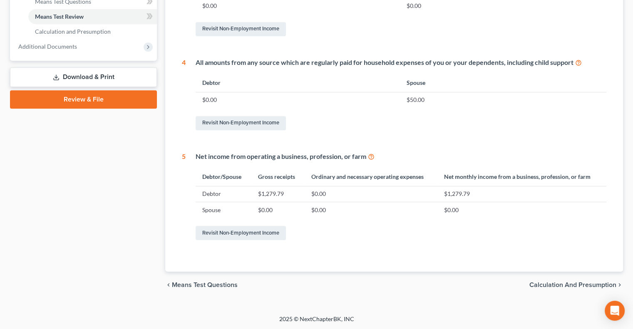
click at [496, 236] on span "Calculation and Presumption" at bounding box center [572, 285] width 87 height 7
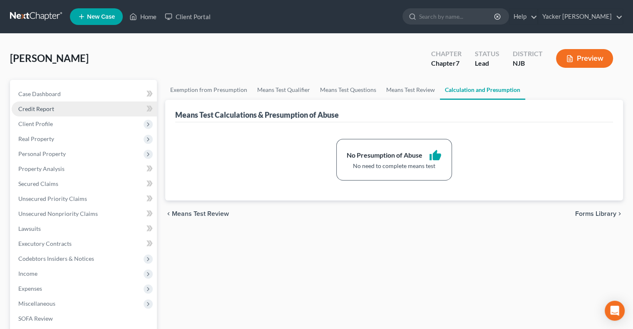
click at [78, 107] on link "Credit Report" at bounding box center [84, 109] width 145 height 15
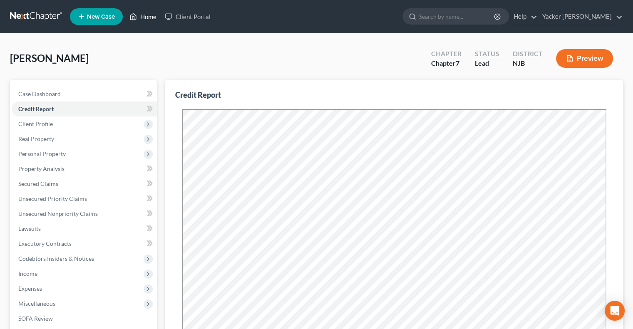
click at [147, 17] on link "Home" at bounding box center [142, 16] width 35 height 15
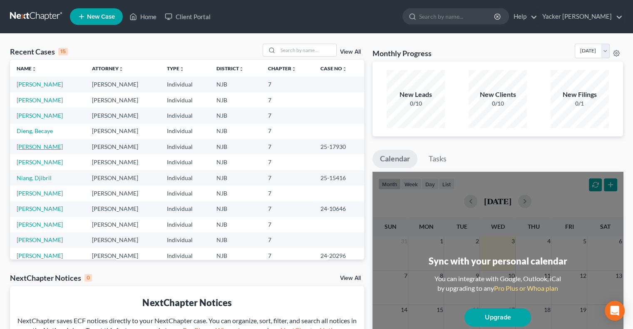
click at [52, 147] on link "[PERSON_NAME]" at bounding box center [40, 146] width 46 height 7
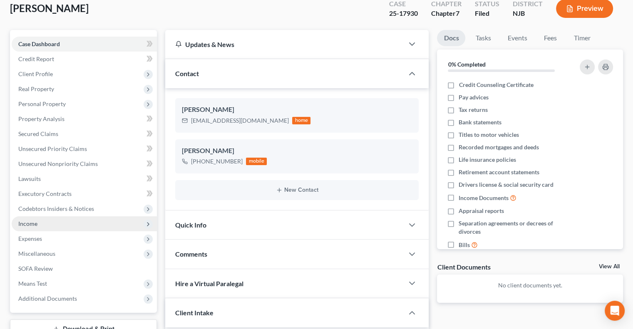
scroll to position [83, 0]
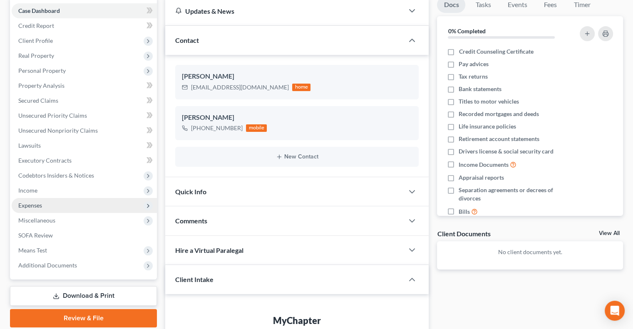
click at [58, 209] on span "Expenses" at bounding box center [84, 205] width 145 height 15
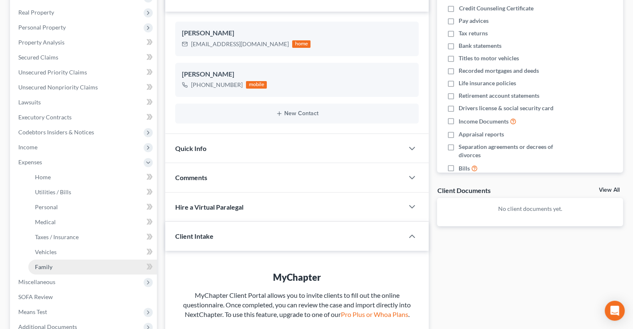
scroll to position [166, 0]
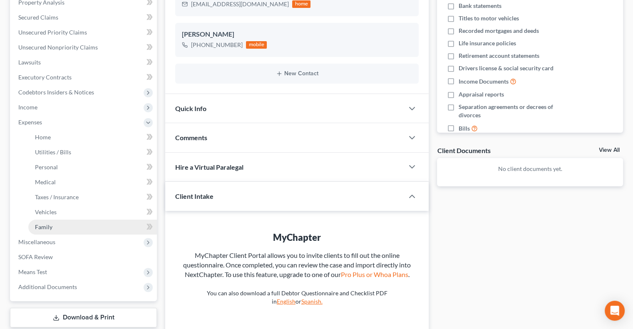
click at [92, 229] on link "Family" at bounding box center [92, 227] width 129 height 15
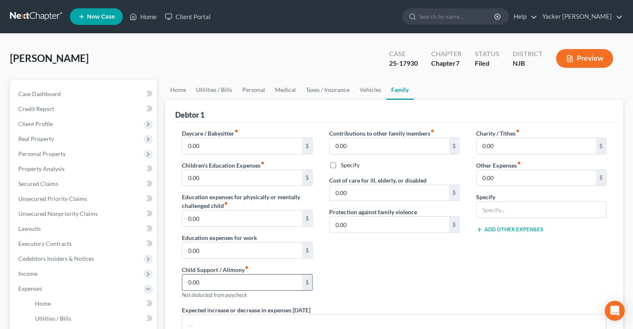
click at [236, 236] on input "0.00" at bounding box center [241, 283] width 119 height 16
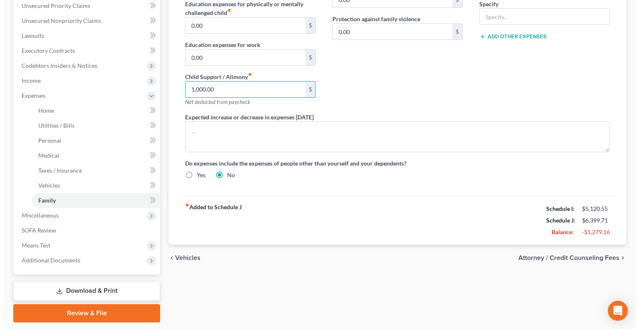
scroll to position [208, 0]
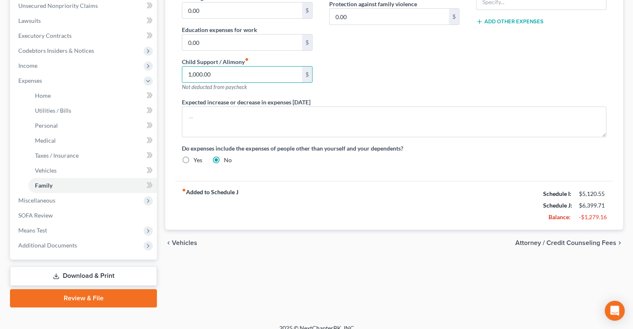
type input "1,000.00"
click at [496, 236] on span "Attorney / Credit Counseling Fees" at bounding box center [565, 243] width 101 height 7
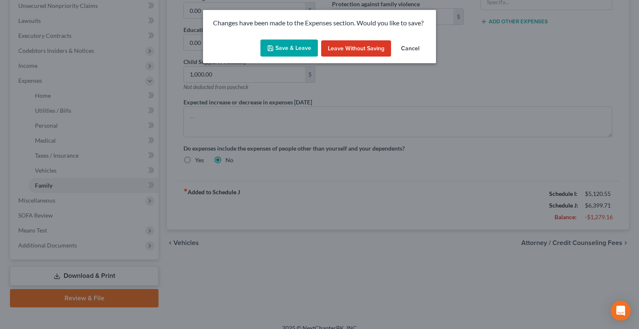
click at [286, 46] on button "Save & Leave" at bounding box center [289, 48] width 57 height 17
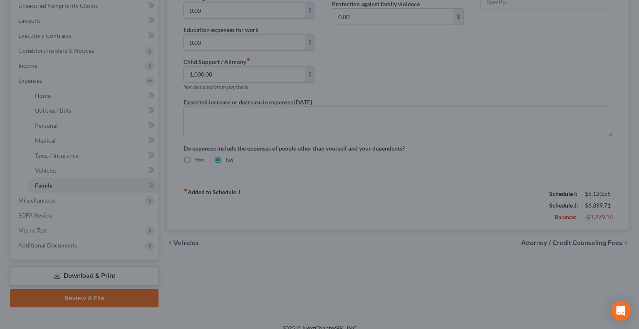
select select "0"
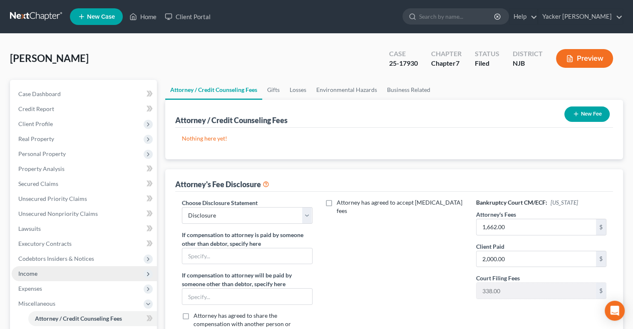
click at [52, 236] on span "Income" at bounding box center [84, 273] width 145 height 15
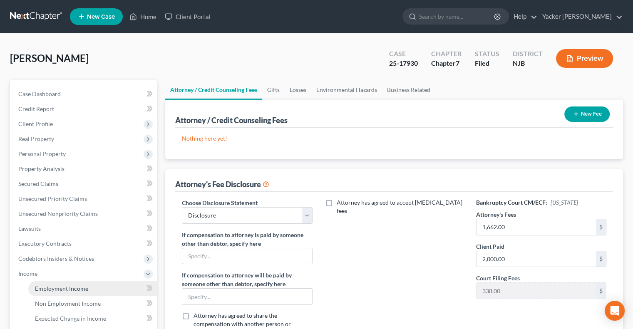
click at [75, 236] on link "Employment Income" at bounding box center [92, 288] width 129 height 15
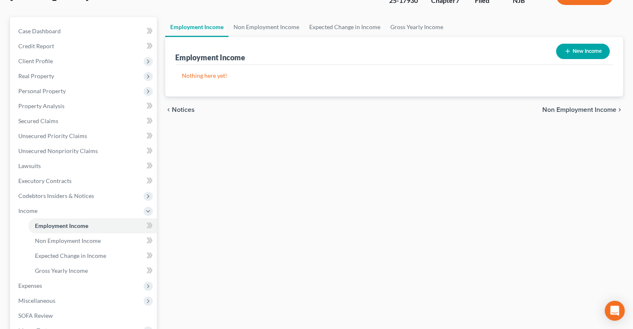
scroll to position [83, 0]
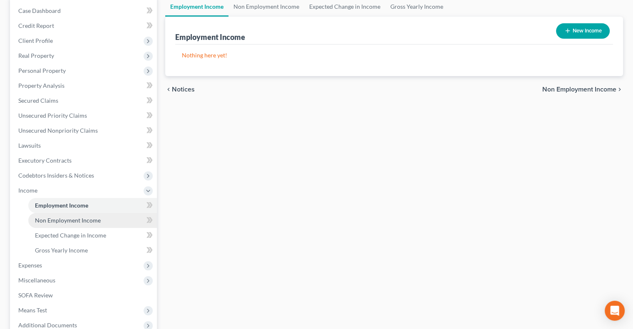
click at [77, 224] on span "Non Employment Income" at bounding box center [68, 220] width 66 height 7
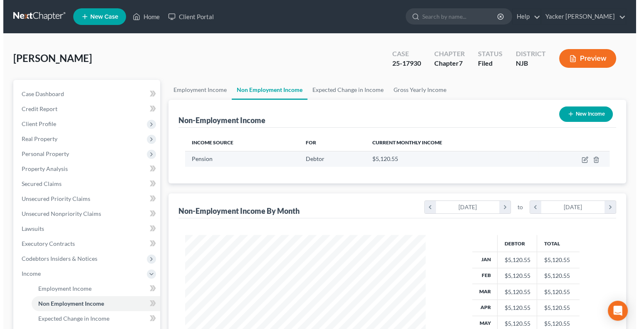
scroll to position [42, 0]
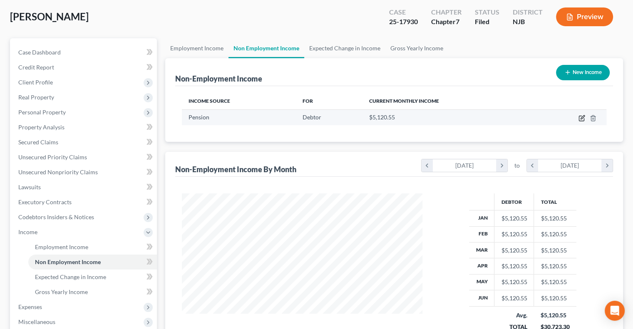
click at [496, 118] on icon "button" at bounding box center [583, 117] width 4 height 4
select select "2"
select select "0"
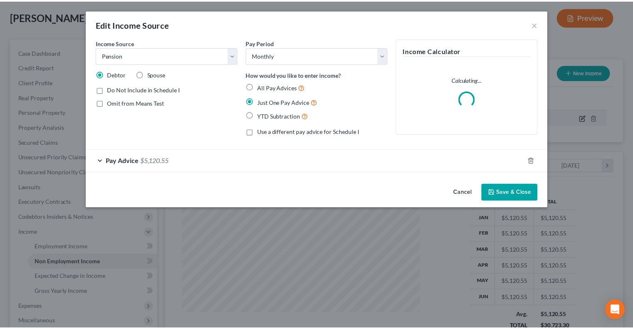
scroll to position [148, 260]
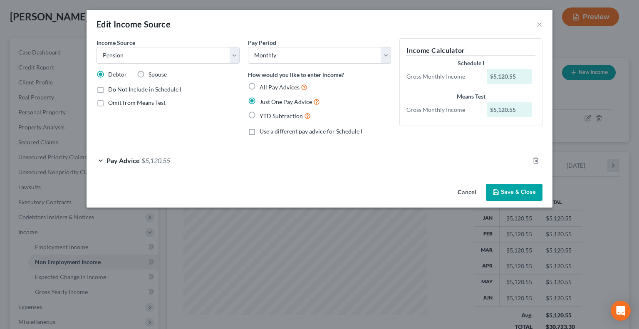
click at [139, 161] on span "Pay Advice" at bounding box center [123, 161] width 33 height 8
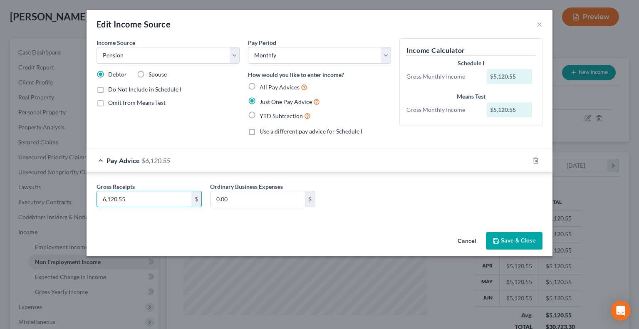
type input "6,120.55"
click at [496, 236] on button "Save & Close" at bounding box center [514, 240] width 57 height 17
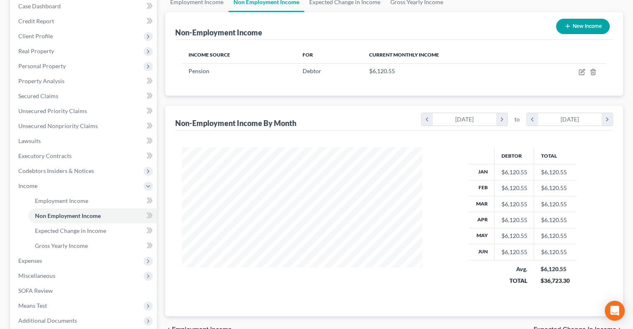
scroll to position [172, 0]
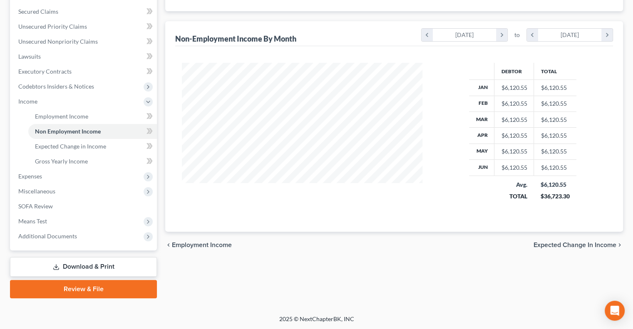
click at [107, 236] on link "Download & Print" at bounding box center [83, 267] width 147 height 20
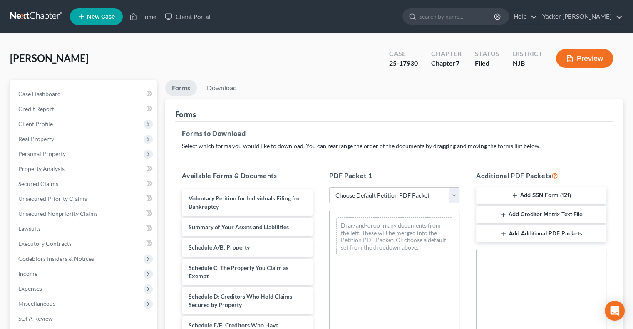
click at [345, 196] on select "Choose Default Petition PDF Packet Complete Bankruptcy Petition (all forms and …" at bounding box center [394, 195] width 130 height 17
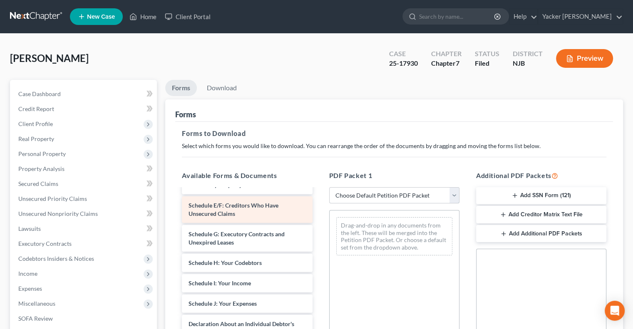
scroll to position [125, 0]
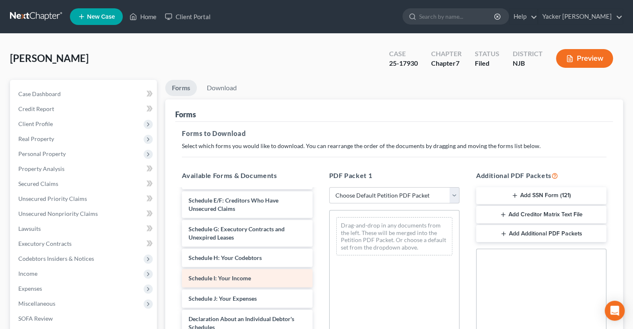
click at [233, 236] on span "Schedule I: Your Income" at bounding box center [220, 278] width 62 height 7
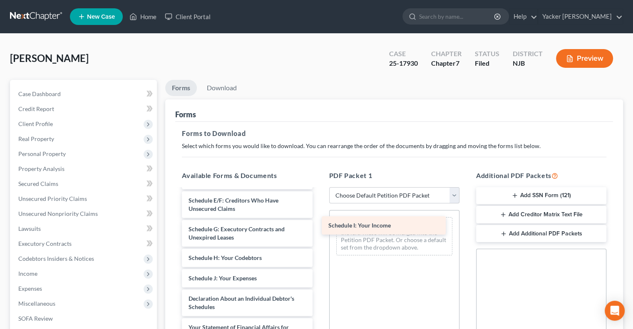
drag, startPoint x: 233, startPoint y: 278, endPoint x: 373, endPoint y: 226, distance: 149.2
click at [319, 226] on div "Schedule I: Your Income Voluntary Petition for Individuals Filing for Bankruptc…" at bounding box center [247, 279] width 144 height 428
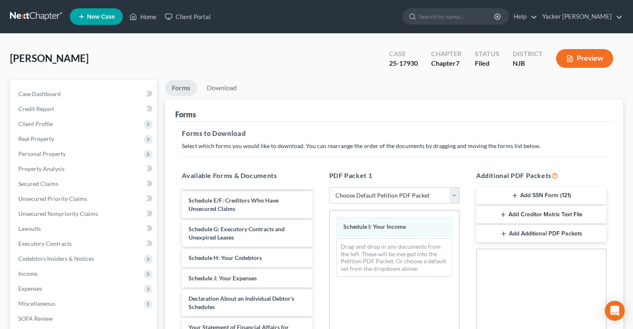
drag, startPoint x: 373, startPoint y: 226, endPoint x: 398, endPoint y: 279, distance: 58.8
click at [398, 236] on div "Schedule I: Your Income Drag-and-drop in any documents from the left. These wil…" at bounding box center [394, 247] width 129 height 73
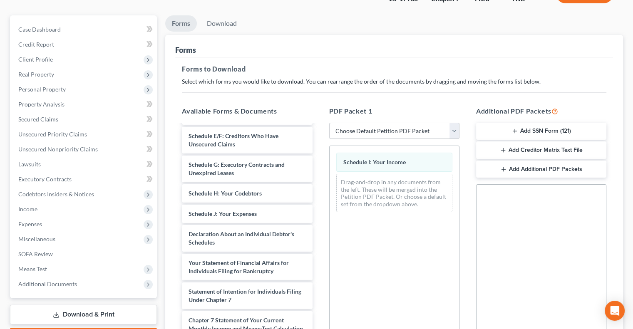
scroll to position [184, 0]
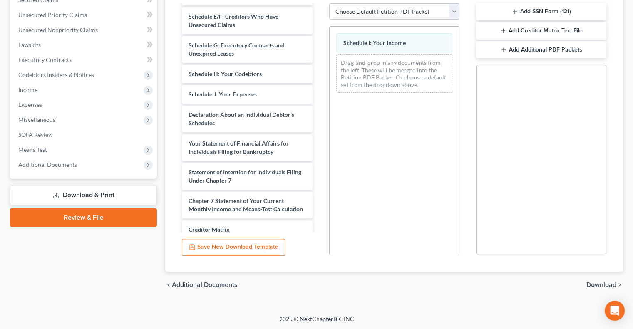
click at [496, 236] on span "Download" at bounding box center [601, 285] width 30 height 7
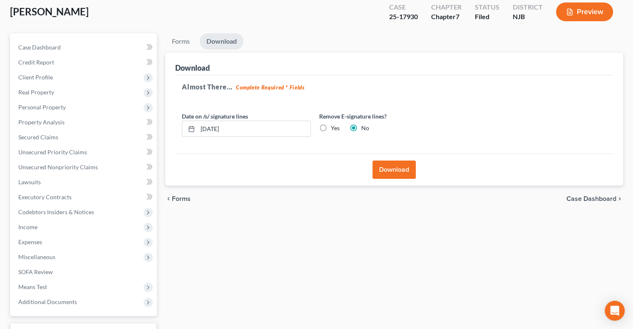
scroll to position [0, 0]
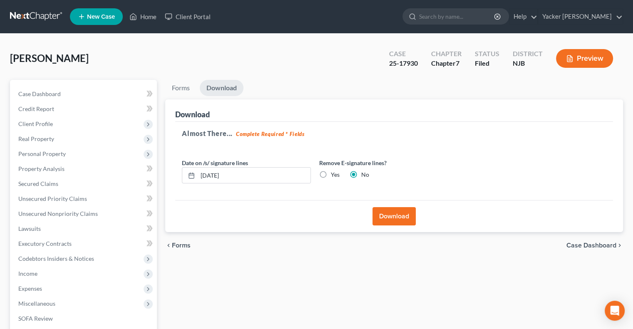
click at [398, 215] on button "Download" at bounding box center [394, 216] width 43 height 18
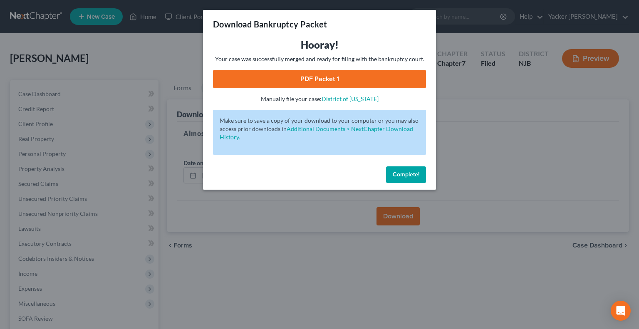
click at [320, 80] on link "PDF Packet 1" at bounding box center [319, 79] width 213 height 18
drag, startPoint x: 400, startPoint y: 179, endPoint x: 398, endPoint y: 172, distance: 6.4
click at [398, 174] on button "Complete!" at bounding box center [406, 174] width 40 height 17
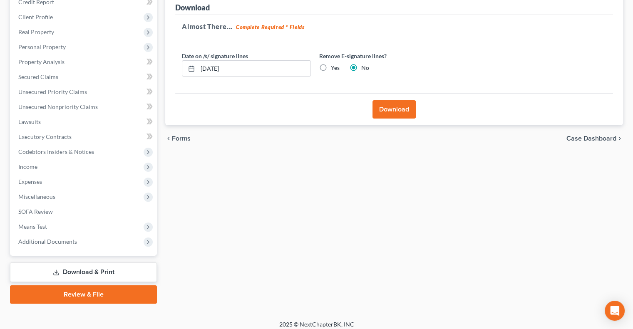
scroll to position [112, 0]
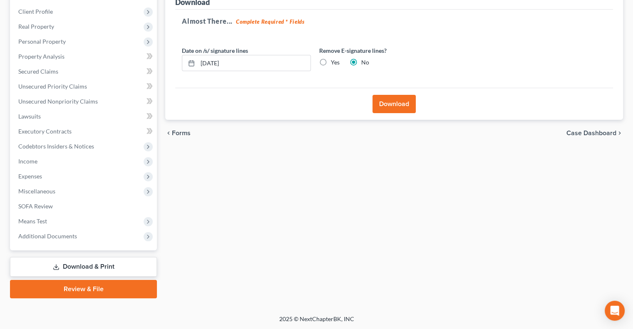
click at [80, 236] on link "Download & Print" at bounding box center [83, 267] width 147 height 20
click at [50, 179] on span "Expenses" at bounding box center [84, 176] width 145 height 15
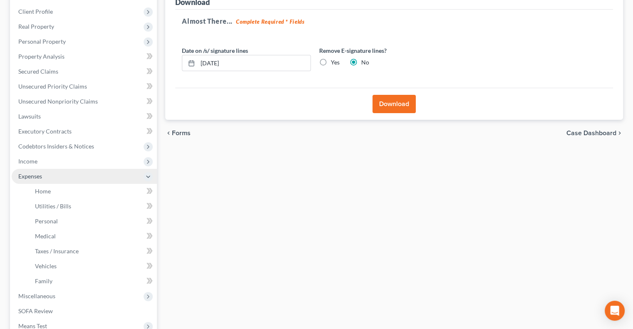
click at [42, 178] on span "Expenses" at bounding box center [84, 176] width 145 height 15
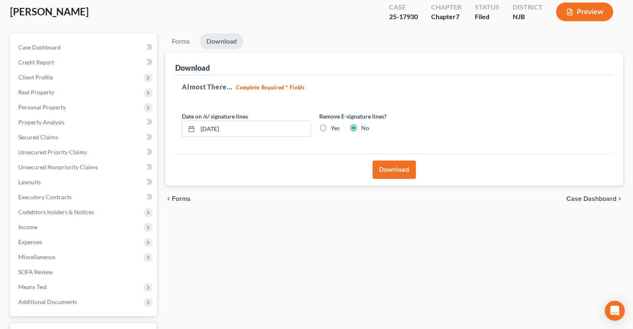
scroll to position [0, 0]
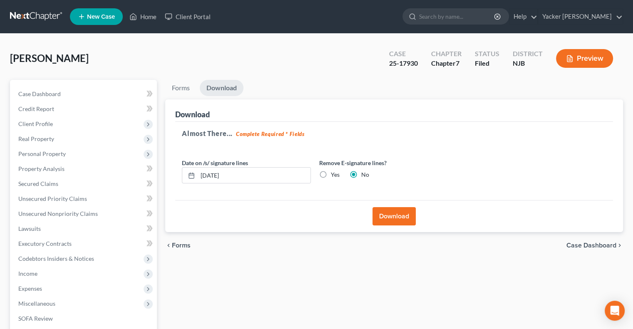
click at [496, 58] on button "Preview" at bounding box center [584, 58] width 57 height 19
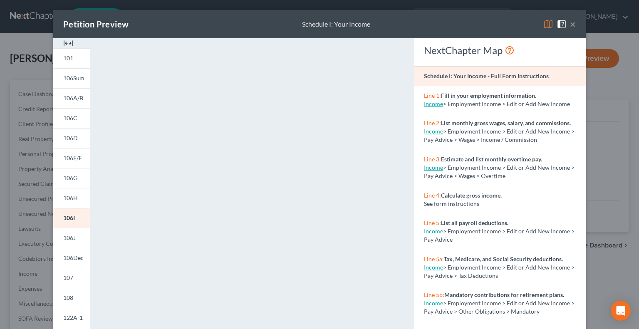
click at [496, 23] on button "×" at bounding box center [573, 24] width 6 height 10
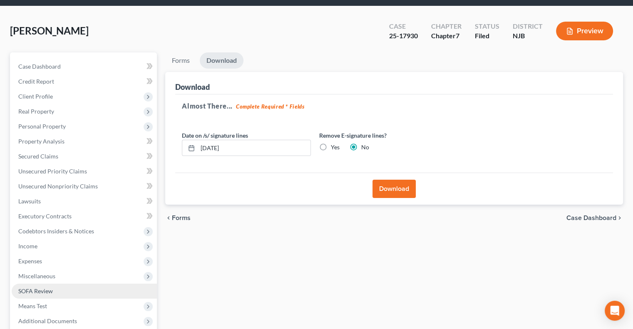
scroll to position [83, 0]
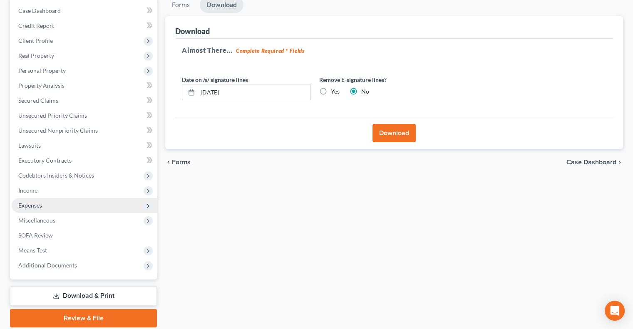
click at [42, 209] on span "Expenses" at bounding box center [30, 205] width 24 height 7
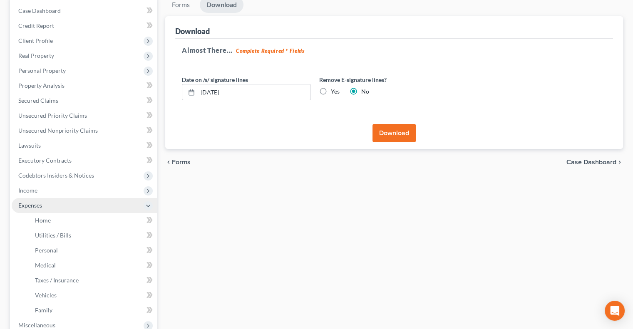
click at [47, 207] on span "Expenses" at bounding box center [84, 205] width 145 height 15
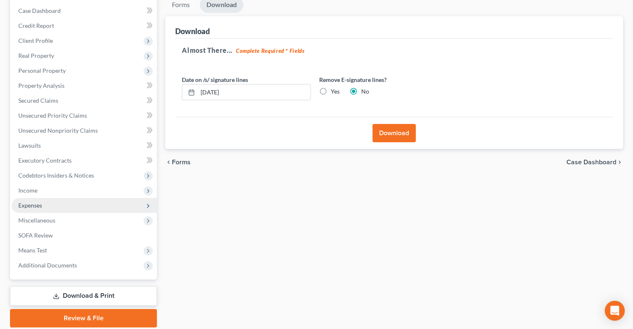
click at [47, 207] on span "Expenses" at bounding box center [84, 205] width 145 height 15
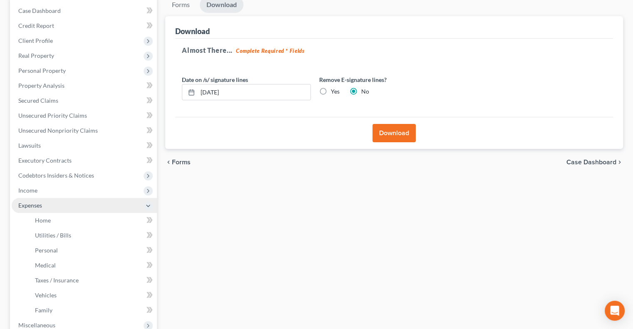
click at [48, 206] on span "Expenses" at bounding box center [84, 205] width 145 height 15
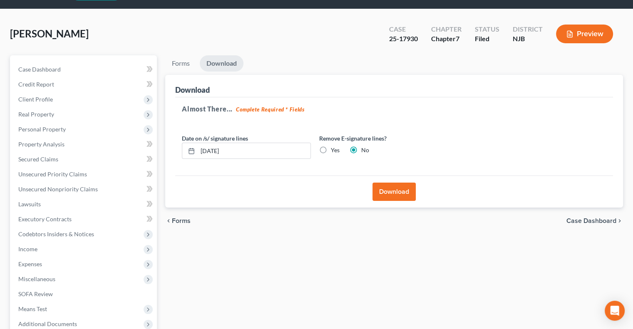
scroll to position [0, 0]
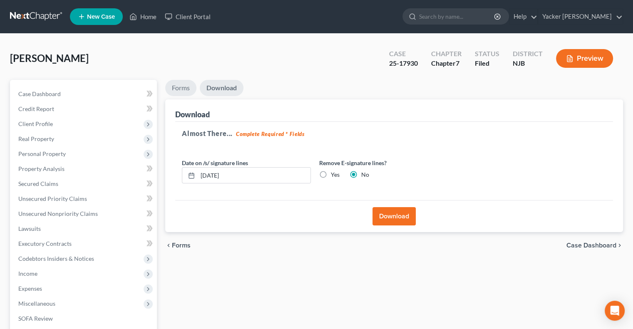
click at [184, 91] on link "Forms" at bounding box center [180, 88] width 31 height 16
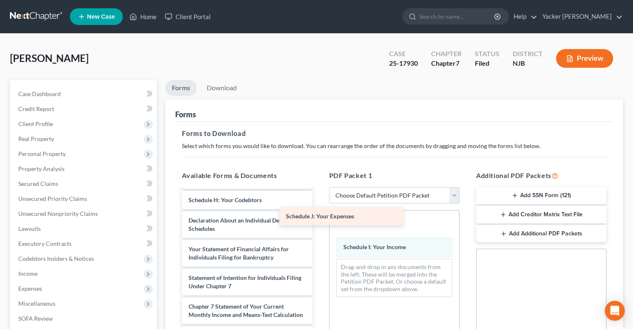
scroll to position [191, 0]
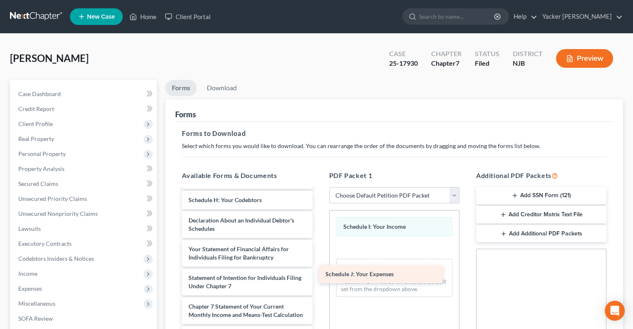
drag, startPoint x: 228, startPoint y: 193, endPoint x: 368, endPoint y: 277, distance: 163.3
click at [319, 236] on div "Schedule J: Your Expenses Voluntary Petition for Individuals Filing for Bankrup…" at bounding box center [247, 210] width 144 height 407
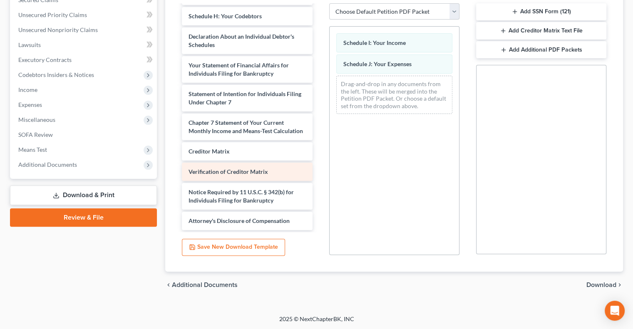
scroll to position [107, 0]
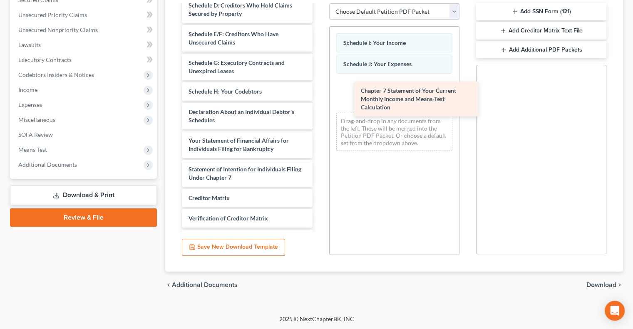
drag, startPoint x: 226, startPoint y: 203, endPoint x: 395, endPoint y: 98, distance: 198.9
click at [319, 97] on div "Chapter 7 Statement of Your Current Monthly Income and Means-Test Calculation V…" at bounding box center [247, 87] width 144 height 379
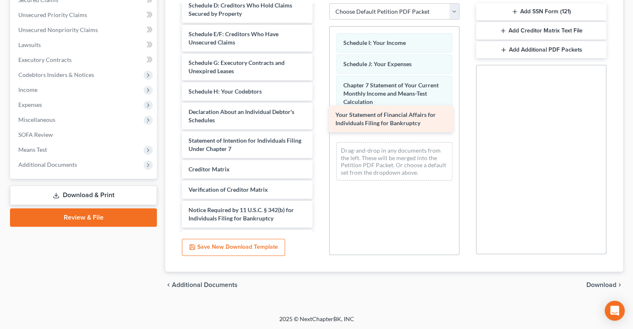
drag, startPoint x: 230, startPoint y: 146, endPoint x: 377, endPoint y: 120, distance: 149.1
click at [319, 120] on div "Your Statement of Financial Affairs for Individuals Filing for Bankruptcy Volun…" at bounding box center [247, 73] width 144 height 350
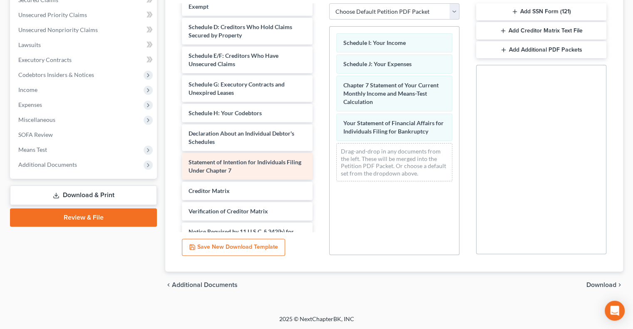
scroll to position [66, 0]
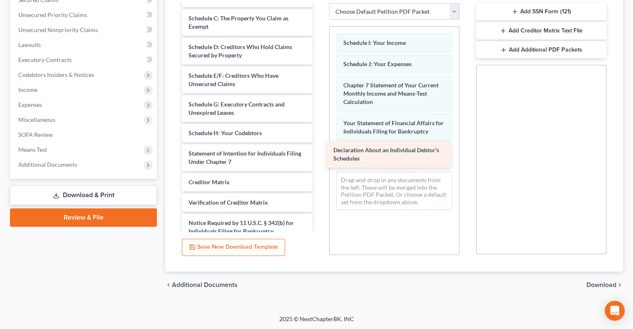
drag, startPoint x: 235, startPoint y: 158, endPoint x: 380, endPoint y: 155, distance: 144.9
click at [319, 155] on div "Declaration About an Individual Debtor's Schedules Voluntary Petition for Indiv…" at bounding box center [247, 100] width 144 height 321
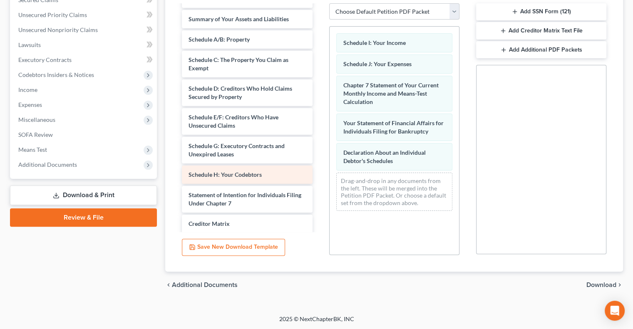
scroll to position [0, 0]
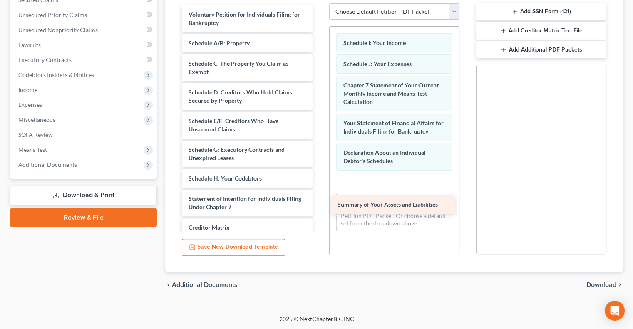
drag, startPoint x: 248, startPoint y: 43, endPoint x: 397, endPoint y: 205, distance: 219.8
click at [319, 205] on div "Summary of Your Assets and Liabilities Voluntary Petition for Individuals Filin…" at bounding box center [247, 155] width 144 height 301
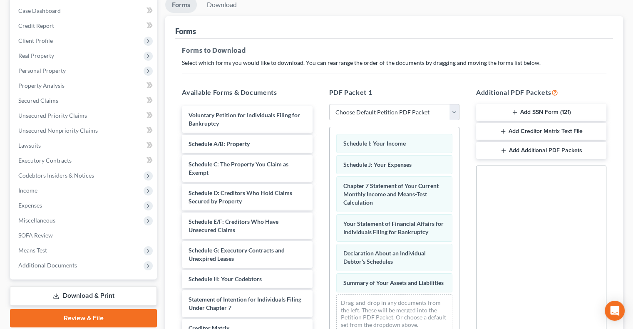
scroll to position [184, 0]
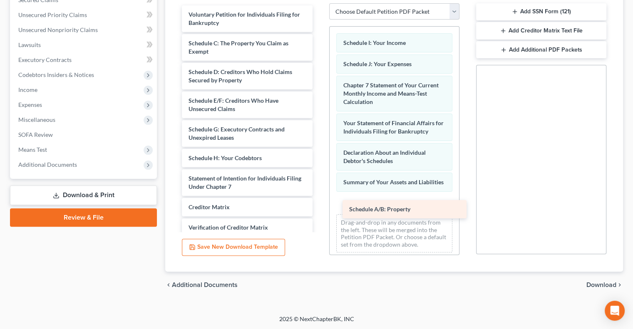
drag, startPoint x: 223, startPoint y: 44, endPoint x: 383, endPoint y: 213, distance: 232.6
click at [319, 213] on div "Schedule A/B: Property Voluntary Petition for Individuals Filing for Bankruptcy…" at bounding box center [247, 145] width 144 height 281
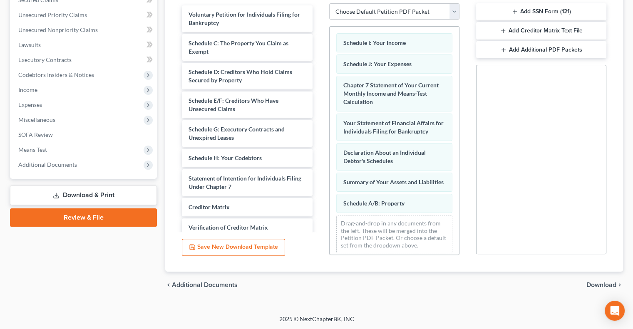
click at [496, 236] on span "Download" at bounding box center [601, 285] width 30 height 7
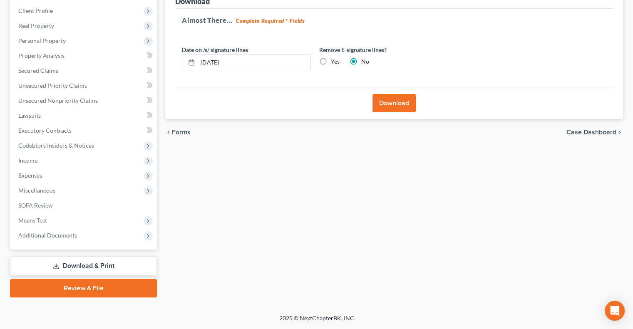
scroll to position [112, 0]
click at [378, 104] on button "Download" at bounding box center [394, 104] width 43 height 18
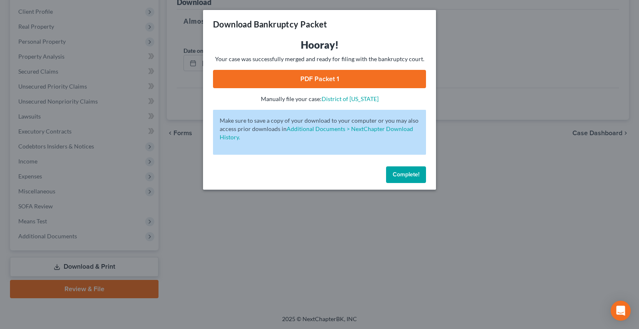
click at [318, 79] on link "PDF Packet 1" at bounding box center [319, 79] width 213 height 18
click at [407, 174] on span "Complete!" at bounding box center [406, 174] width 27 height 7
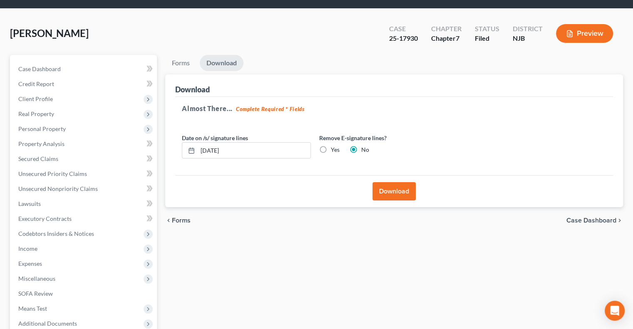
scroll to position [0, 0]
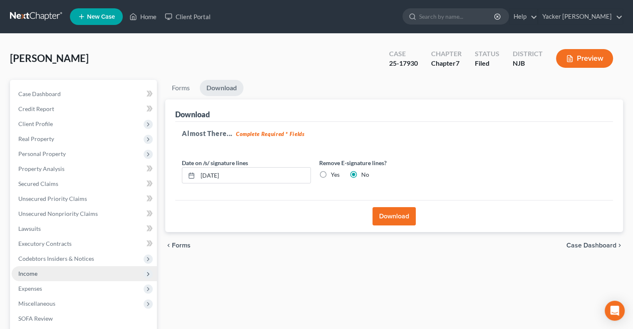
click at [54, 236] on span "Income" at bounding box center [84, 273] width 145 height 15
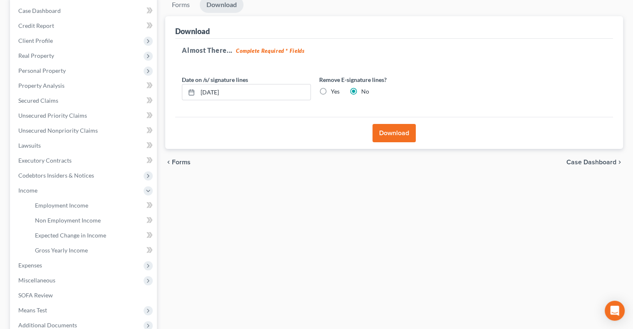
scroll to position [125, 0]
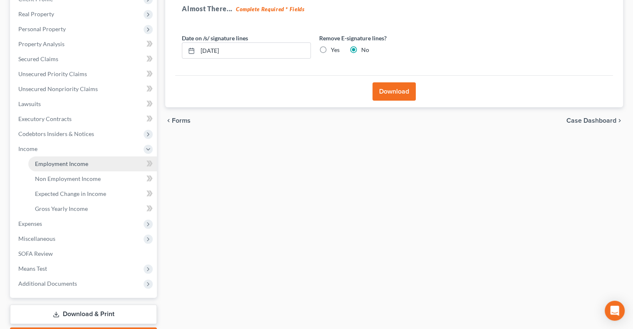
click at [76, 162] on span "Employment Income" at bounding box center [61, 163] width 53 height 7
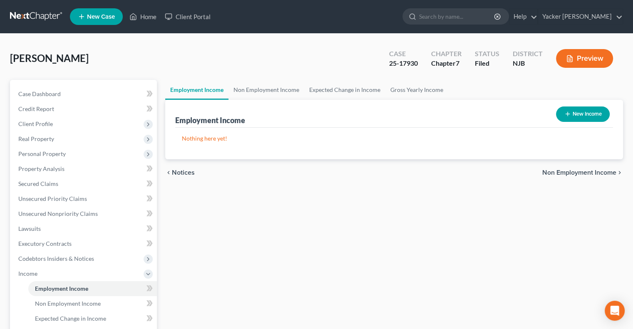
click at [496, 118] on button "New Income" at bounding box center [583, 114] width 54 height 15
select select "0"
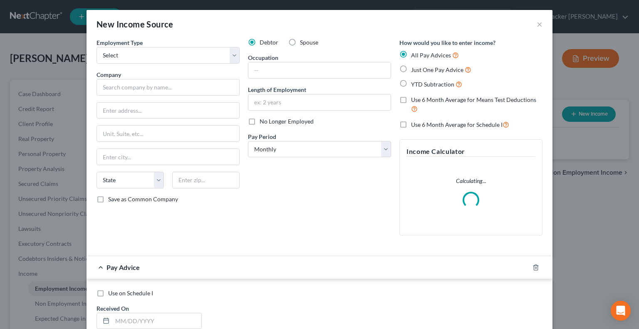
click at [300, 43] on label "Spouse" at bounding box center [309, 42] width 18 height 8
click at [303, 43] on input "Spouse" at bounding box center [305, 40] width 5 height 5
radio input "true"
click at [143, 59] on select "Select Full or [DEMOGRAPHIC_DATA] Employment Self Employment" at bounding box center [168, 55] width 143 height 17
select select "0"
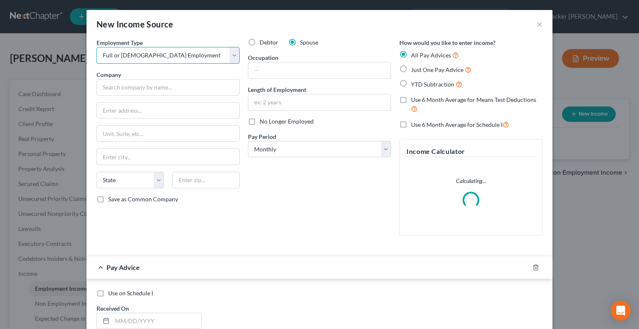
click at [97, 47] on select "Select Full or [DEMOGRAPHIC_DATA] Employment Self Employment" at bounding box center [168, 55] width 143 height 17
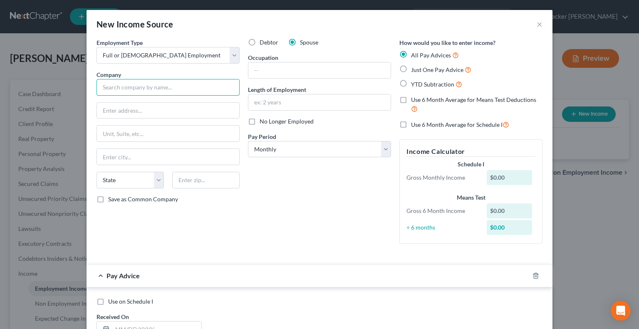
click at [136, 90] on input "text" at bounding box center [168, 87] width 143 height 17
type input "City of [GEOGRAPHIC_DATA]"
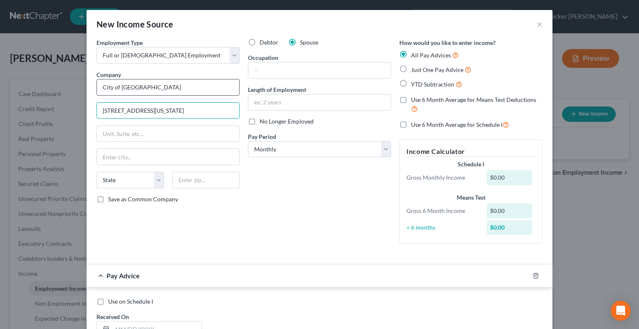
type input "[STREET_ADDRESS][US_STATE]"
type input "Hoboken"
select select "33"
type input "07030"
click at [273, 71] on input "text" at bounding box center [319, 70] width 142 height 16
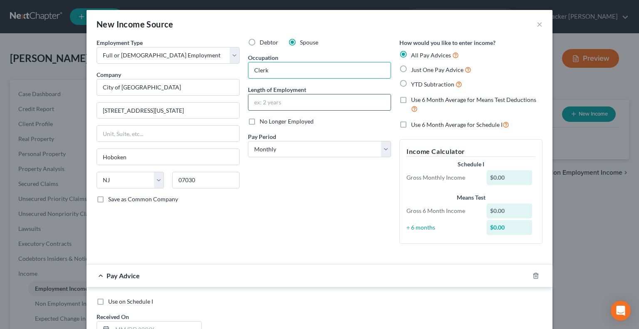
type input "Clerk"
click at [278, 99] on input "text" at bounding box center [319, 102] width 142 height 16
type input "10"
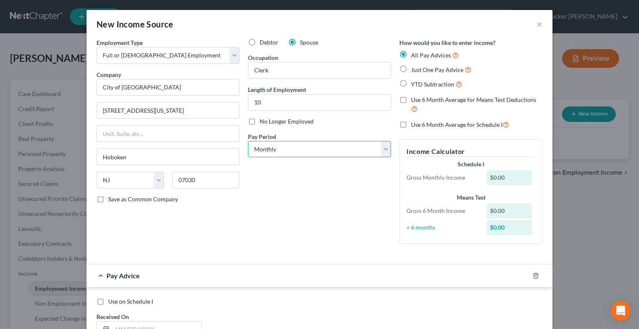
click at [286, 151] on select "Select Monthly Twice Monthly Every Other Week Weekly" at bounding box center [319, 149] width 143 height 17
select select "1"
click at [248, 141] on select "Select Monthly Twice Monthly Every Other Week Weekly" at bounding box center [319, 149] width 143 height 17
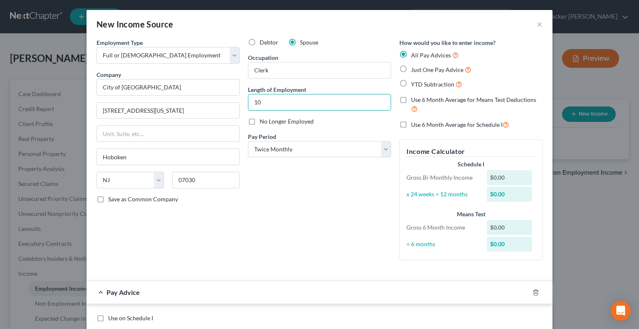
drag, startPoint x: 297, startPoint y: 100, endPoint x: 223, endPoint y: 97, distance: 73.7
click at [223, 97] on div "Employment Type * Select Full or [DEMOGRAPHIC_DATA] Employment Self Employment …" at bounding box center [319, 156] width 455 height 236
type input "5 years"
click at [252, 70] on input "Clerk" at bounding box center [319, 70] width 142 height 16
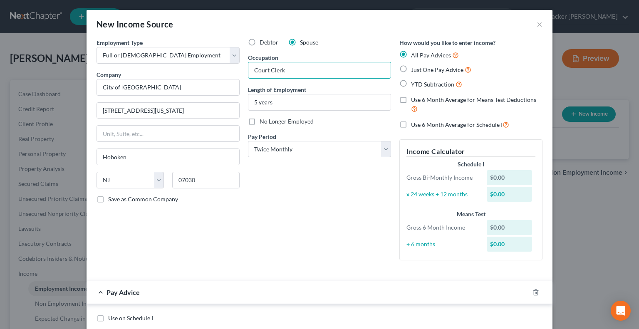
type input "Court Clerk"
click at [283, 150] on select "Select Monthly Twice Monthly Every Other Week Weekly" at bounding box center [319, 149] width 143 height 17
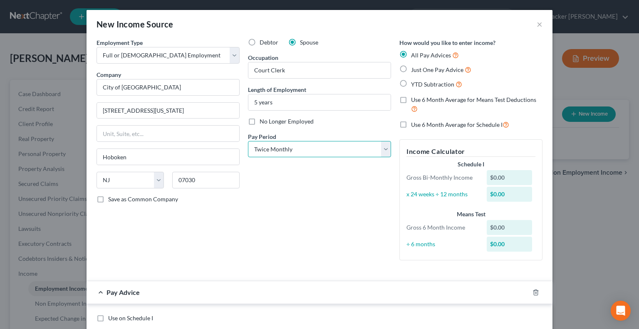
select select "2"
click at [248, 141] on select "Select Monthly Twice Monthly Every Other Week Weekly" at bounding box center [319, 149] width 143 height 17
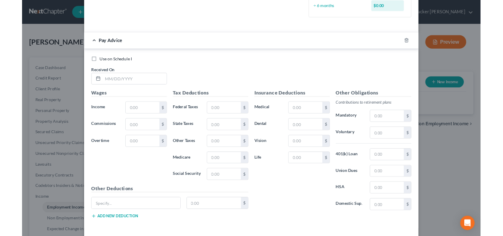
scroll to position [250, 0]
